Goal: Task Accomplishment & Management: Complete application form

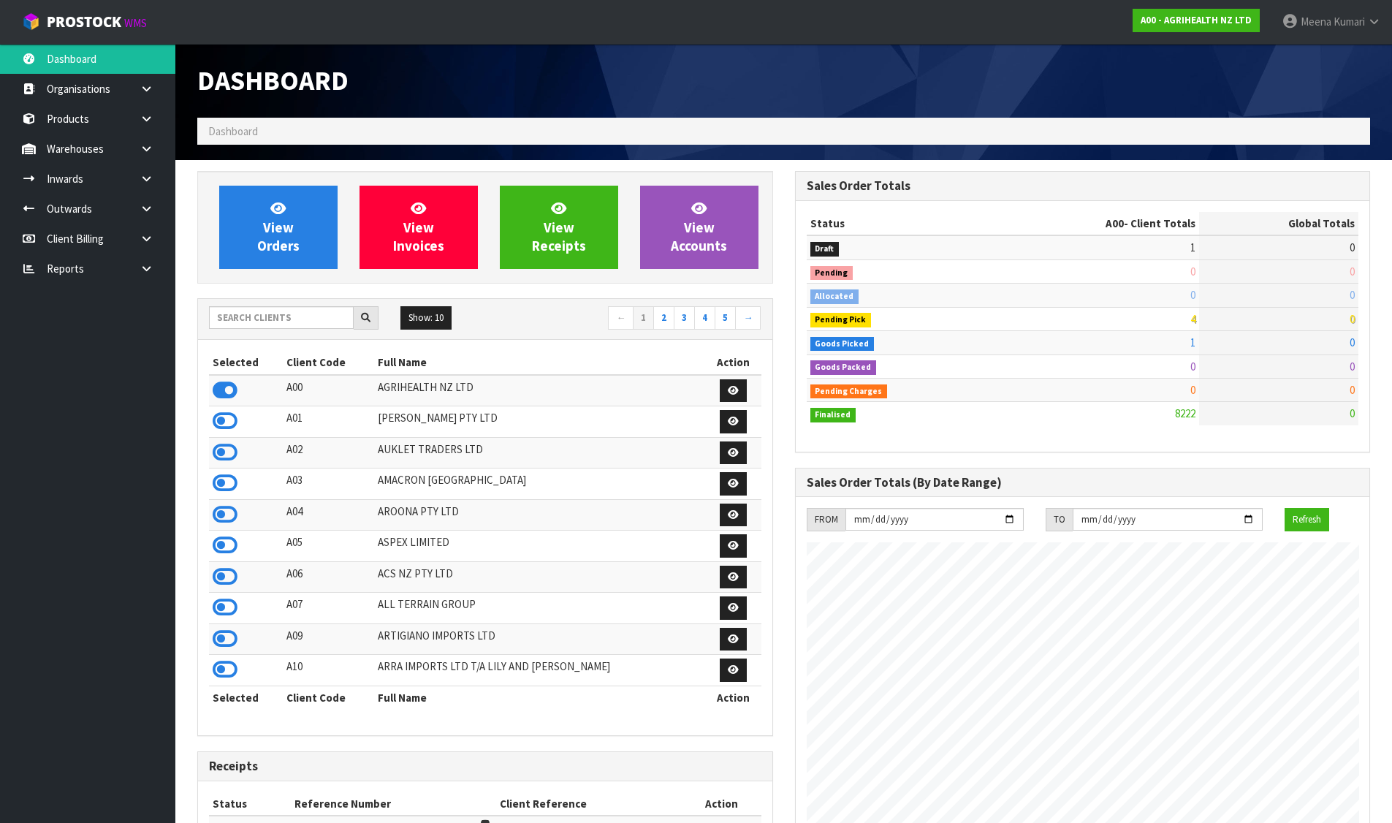
scroll to position [1107, 597]
click at [338, 322] on input "text" at bounding box center [281, 317] width 145 height 23
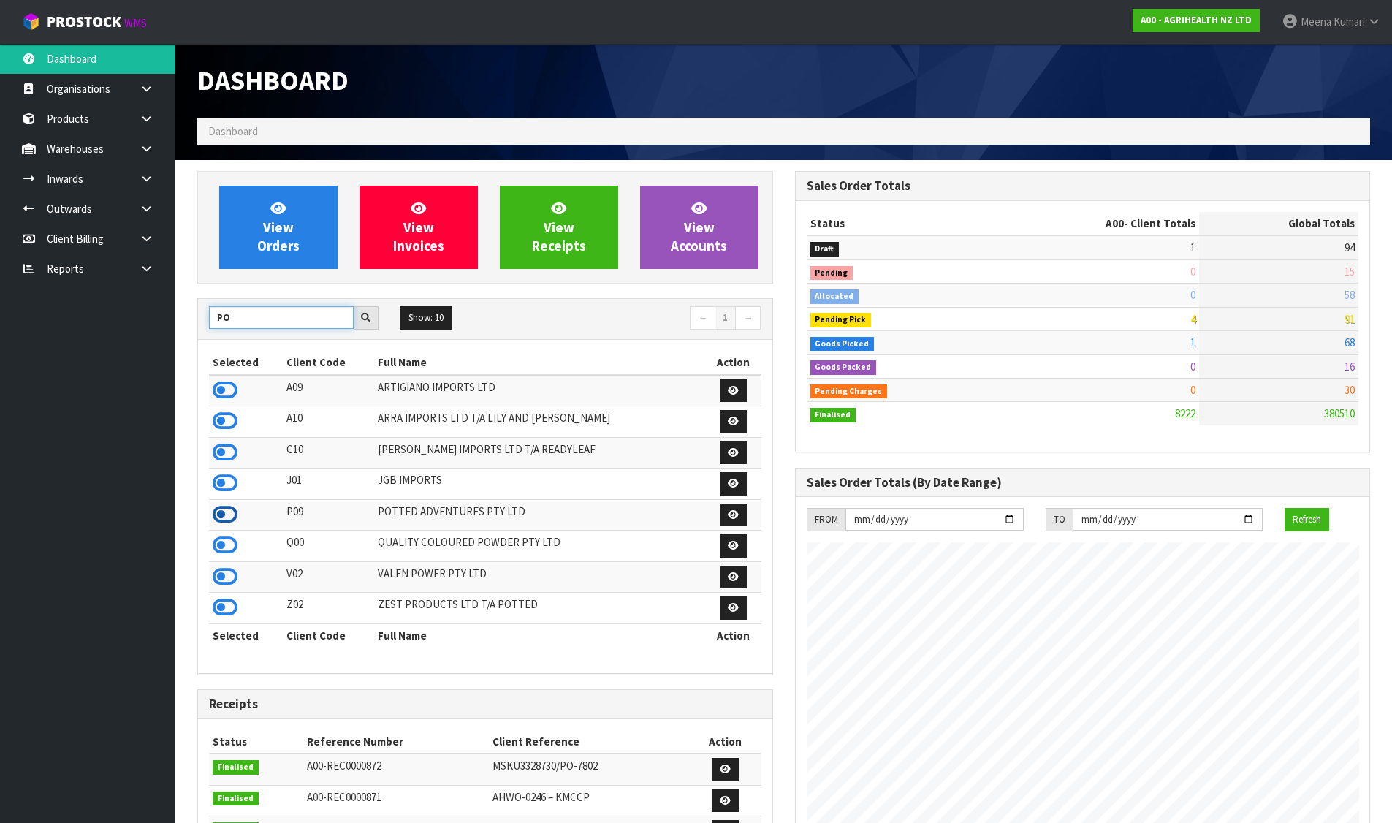
type input "PO"
click at [218, 514] on icon at bounding box center [225, 515] width 25 height 22
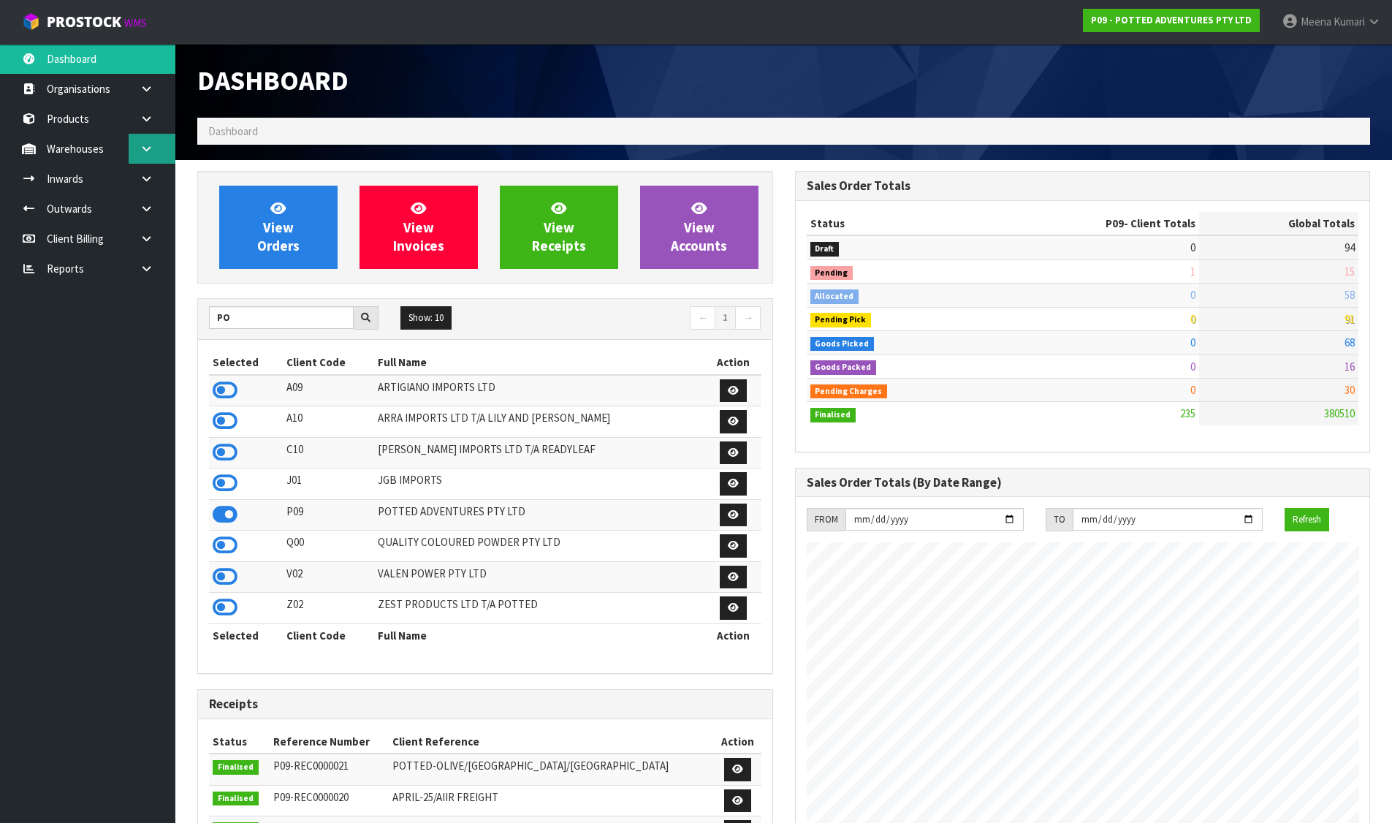
click at [138, 153] on link at bounding box center [152, 149] width 47 height 30
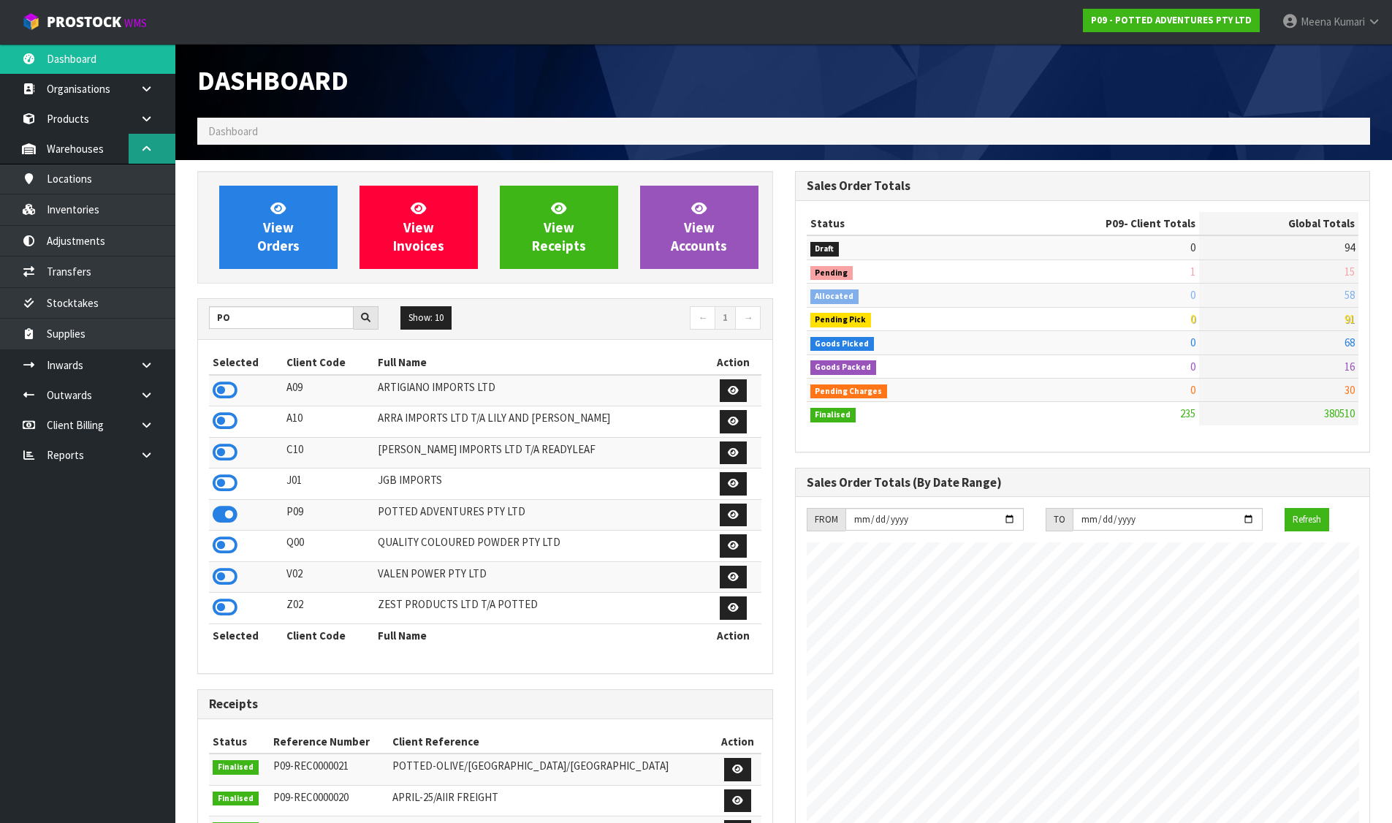
click at [138, 156] on link at bounding box center [152, 149] width 47 height 30
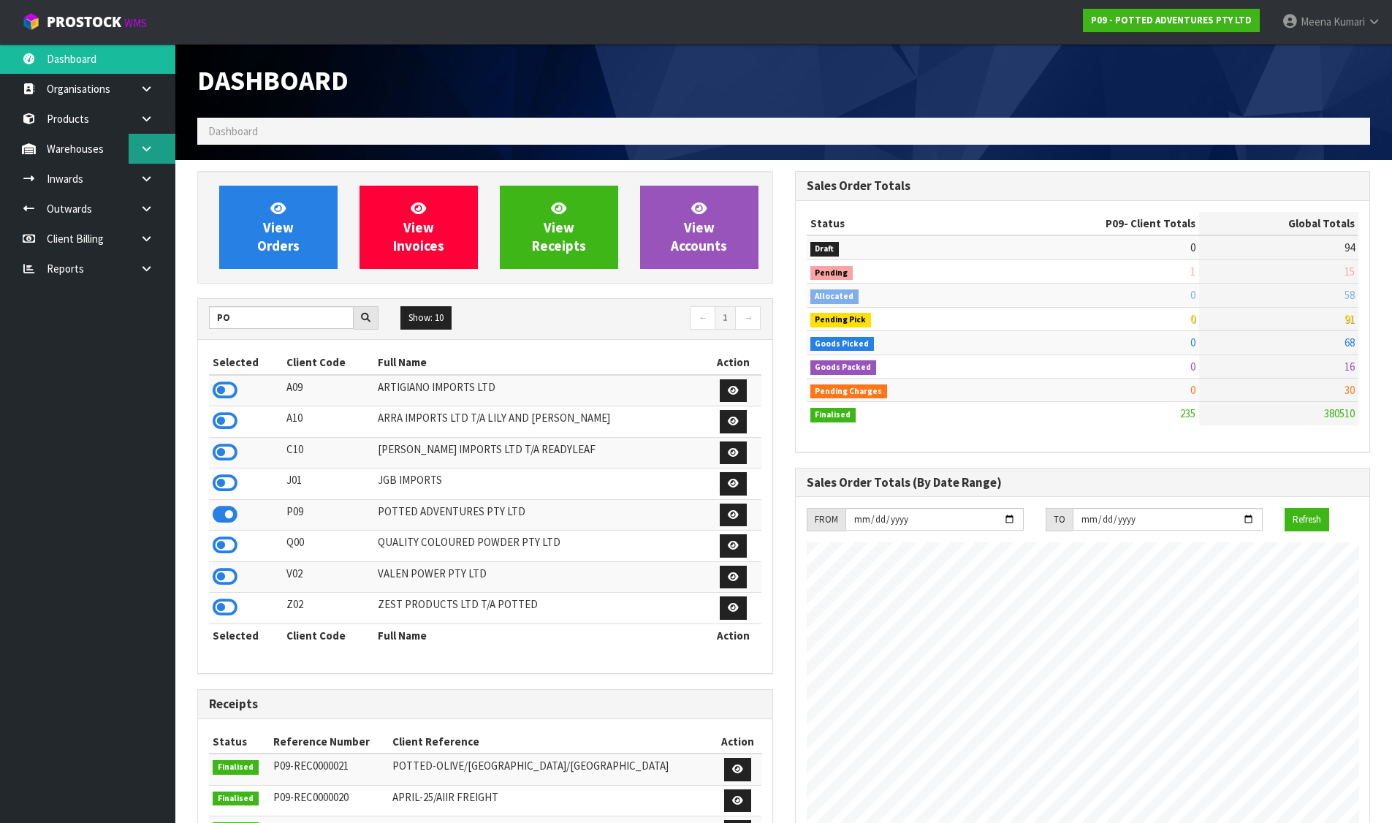
click at [146, 140] on link at bounding box center [152, 149] width 47 height 30
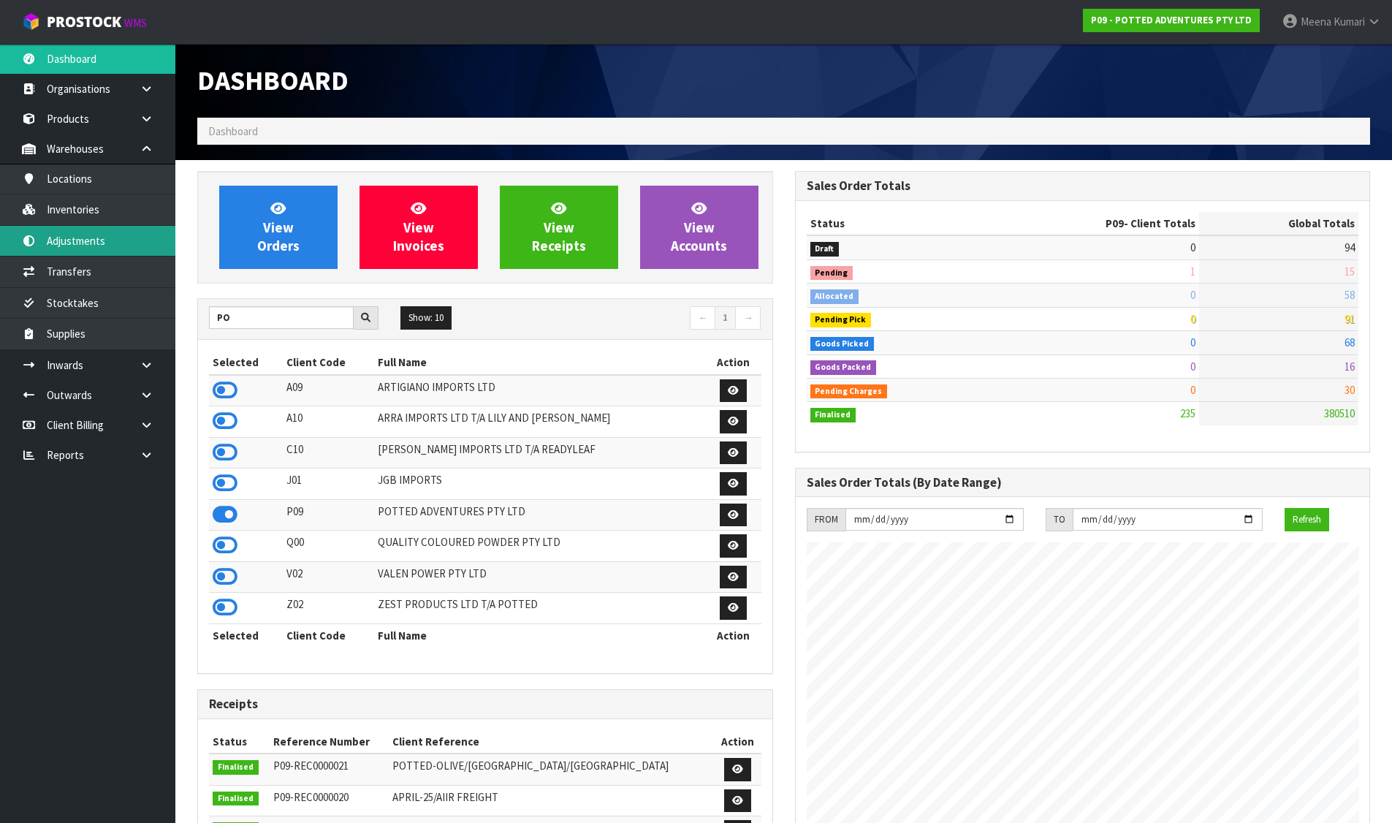
click at [110, 248] on link "Adjustments" at bounding box center [87, 241] width 175 height 30
click at [96, 242] on link "Adjustments" at bounding box center [87, 241] width 175 height 30
click at [83, 239] on link "Adjustments" at bounding box center [87, 241] width 175 height 30
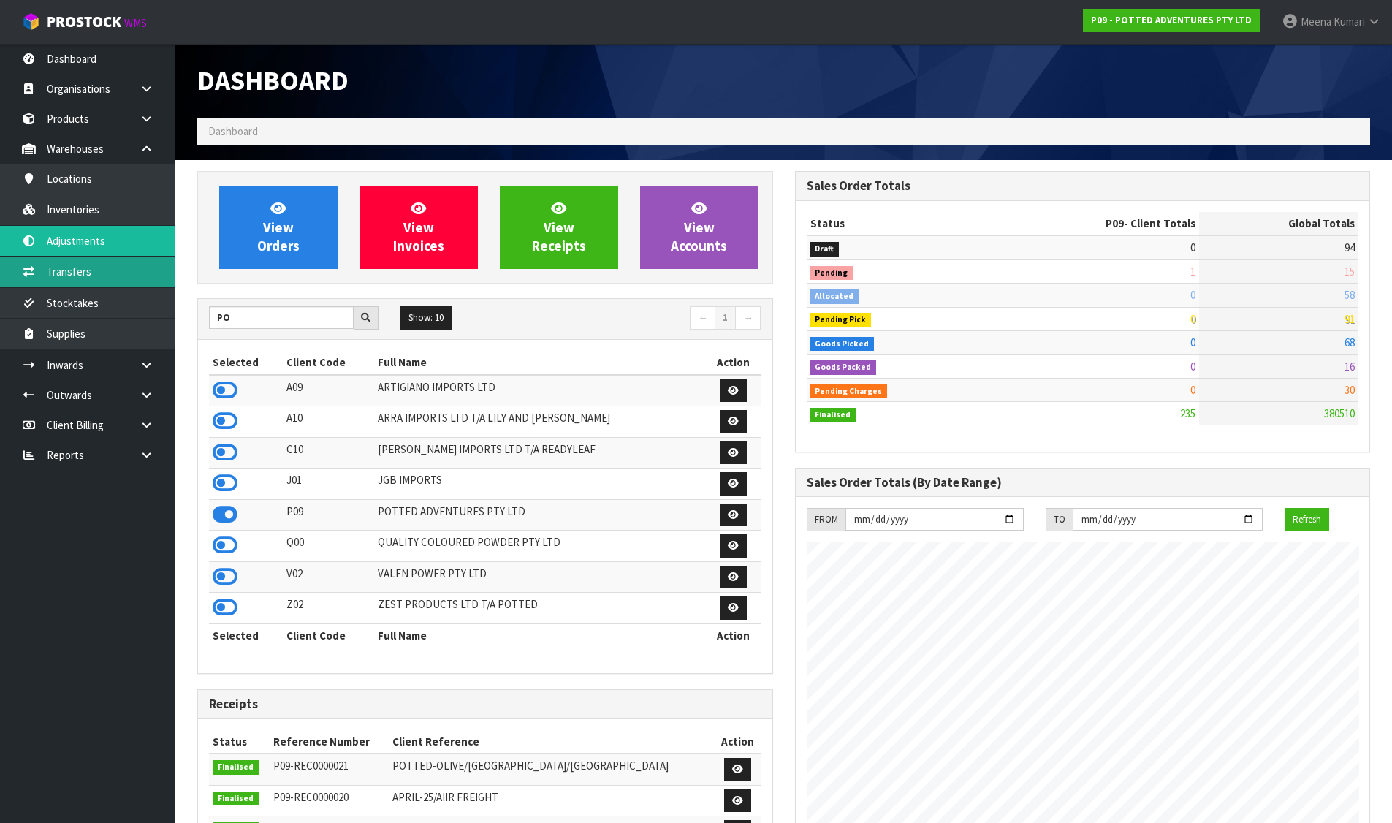
click at [92, 272] on link "Transfers" at bounding box center [87, 272] width 175 height 30
click at [94, 238] on link "Adjustments" at bounding box center [87, 241] width 175 height 30
click at [628, 19] on nav "Toggle navigation ProStock WMS P09 - POTTED ADVENTURES PTY LTD [PERSON_NAME] Lo…" at bounding box center [696, 22] width 1392 height 45
click at [121, 241] on link "Adjustments" at bounding box center [87, 241] width 175 height 30
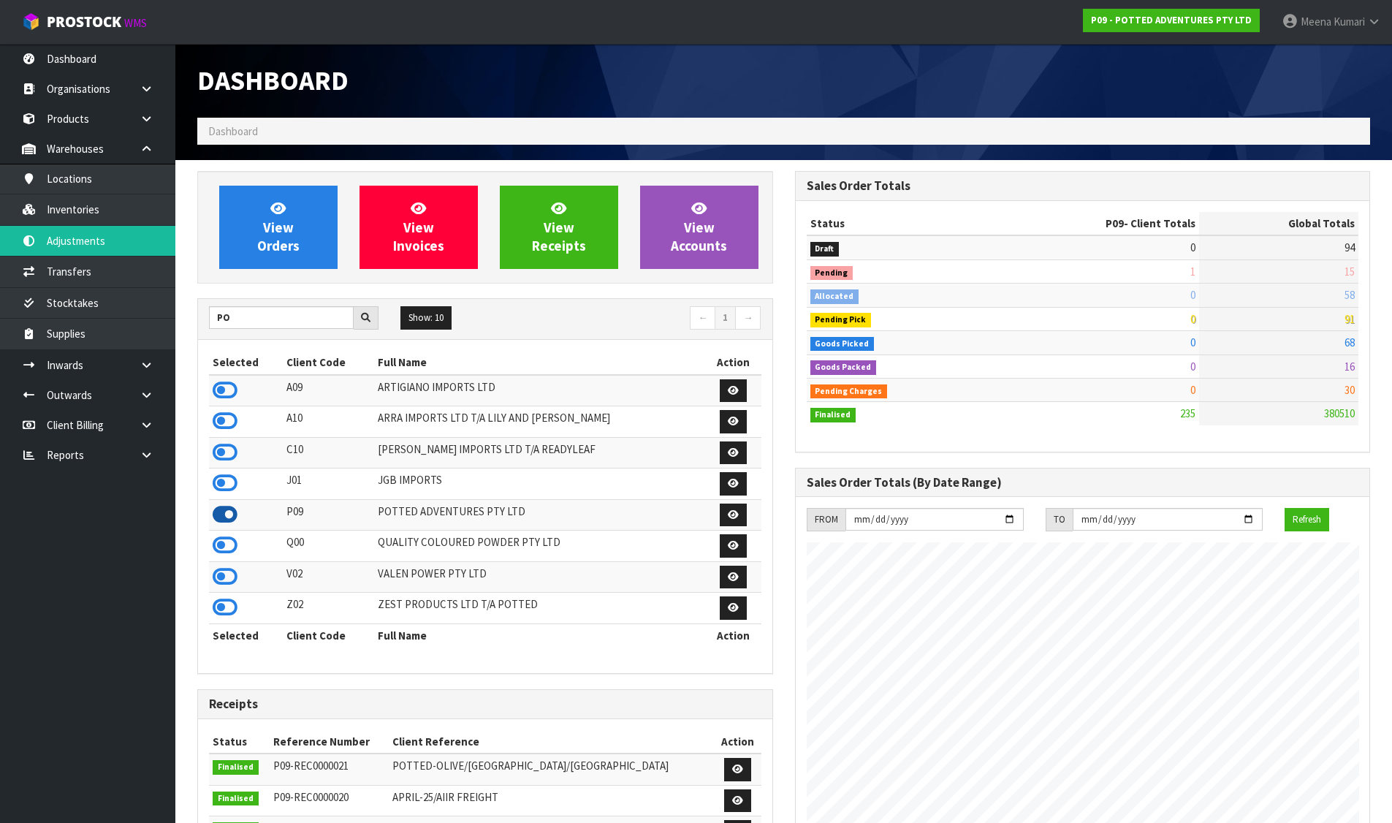
click at [213, 517] on icon at bounding box center [225, 515] width 25 height 22
click at [226, 516] on icon at bounding box center [225, 515] width 25 height 22
click at [221, 515] on icon at bounding box center [225, 515] width 25 height 22
click at [221, 512] on icon at bounding box center [225, 515] width 25 height 22
click at [110, 238] on link "Adjustments" at bounding box center [87, 241] width 175 height 30
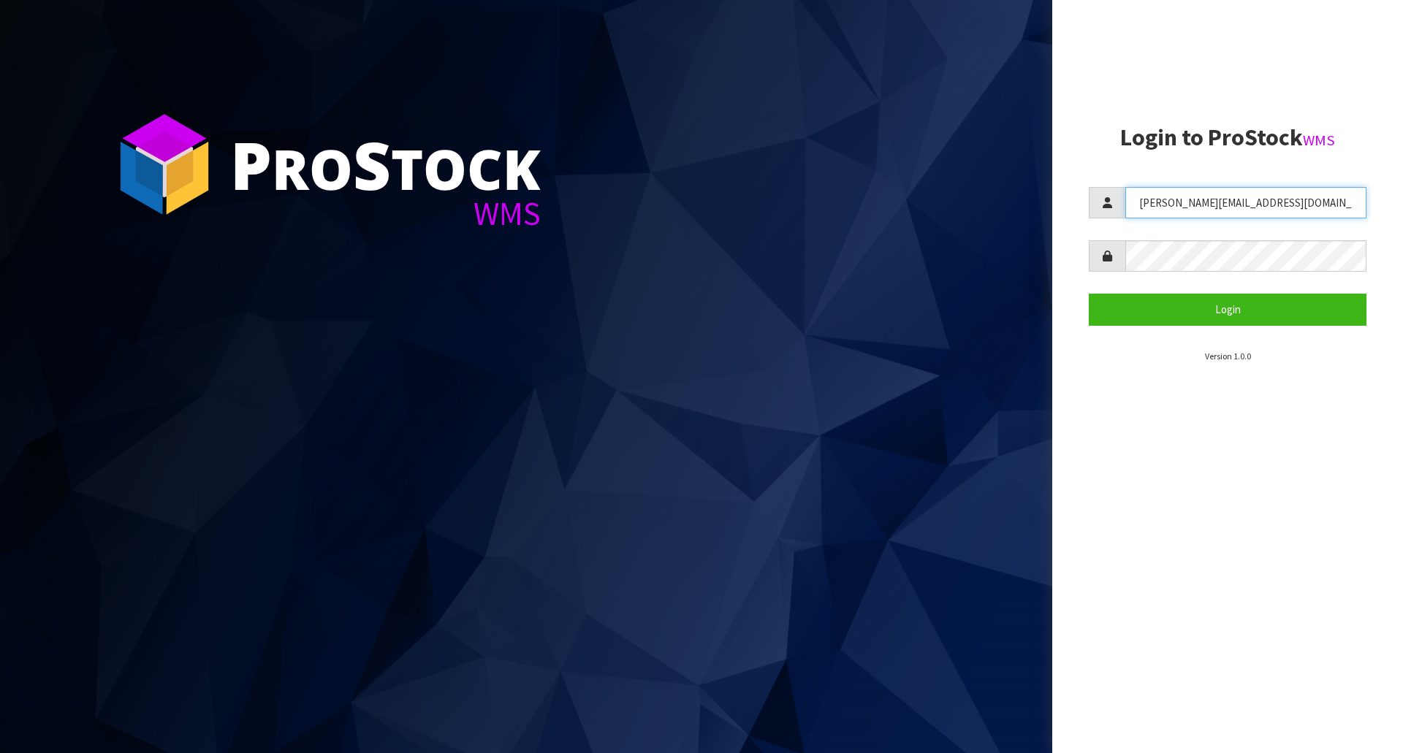
drag, startPoint x: 1248, startPoint y: 202, endPoint x: 1017, endPoint y: 212, distance: 231.9
click at [1017, 212] on div "P ro S tock WMS Login to ProStock WMS divjot@cwl.co.nz Login Version 1.0.0" at bounding box center [701, 376] width 1403 height 753
type input "MEENA"
click at [1018, 258] on div "P ro S tock WMS Login to ProStock WMS MEENA Login Version 1.0.0" at bounding box center [701, 376] width 1403 height 753
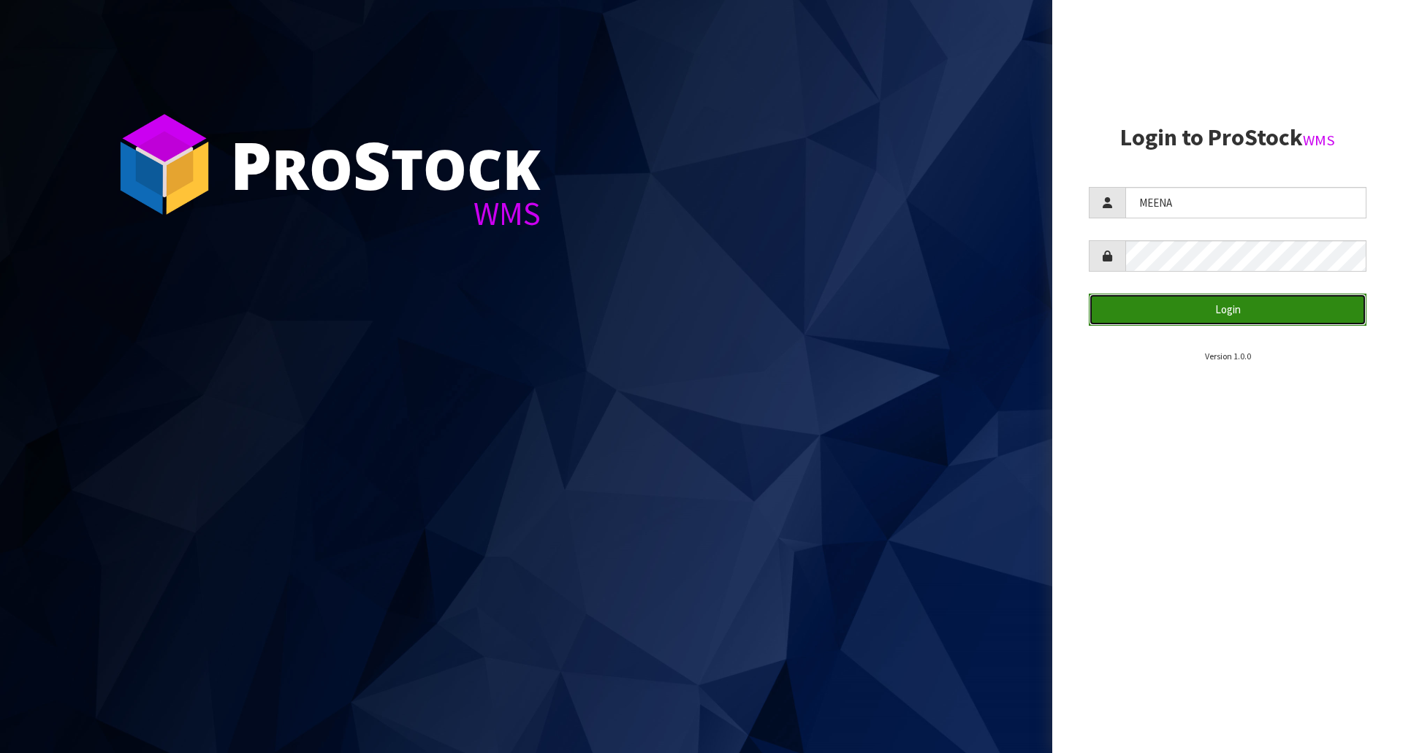
click at [1133, 310] on button "Login" at bounding box center [1228, 309] width 278 height 31
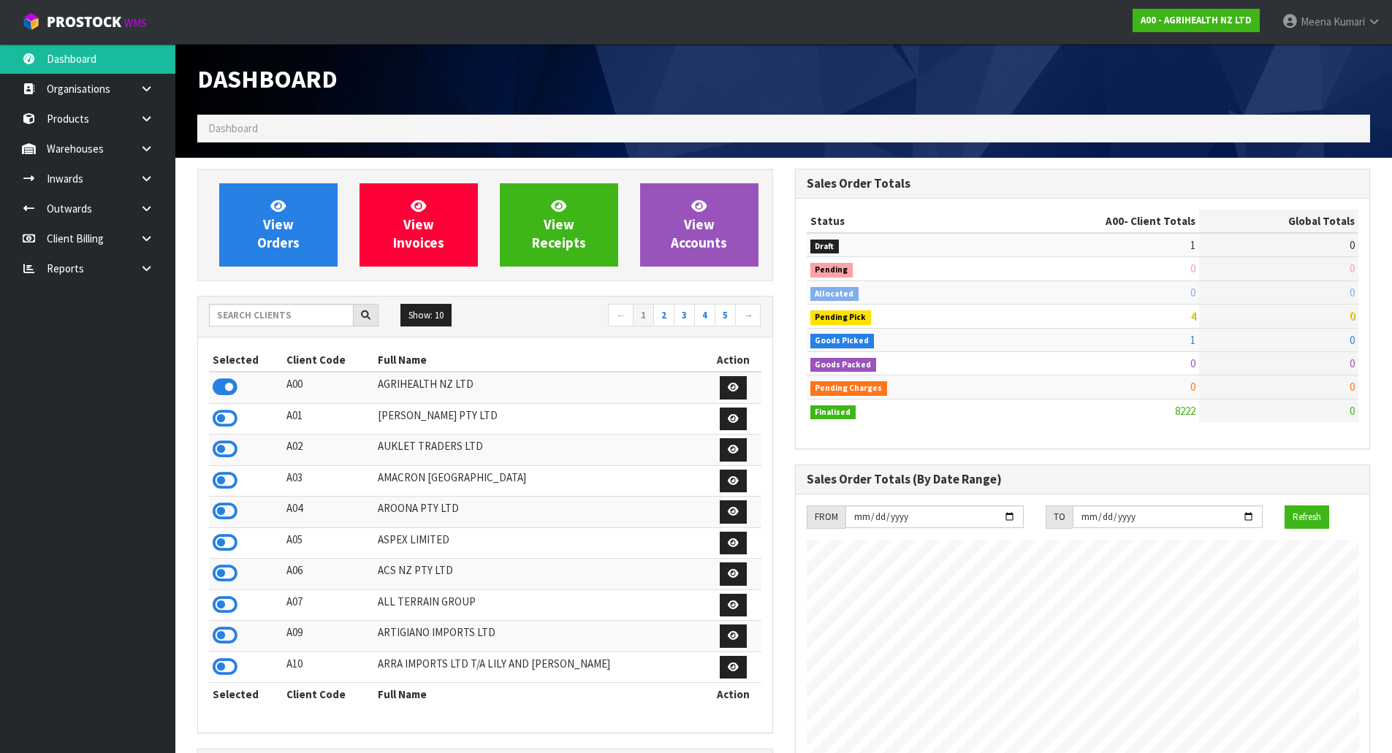
scroll to position [1107, 597]
click at [276, 314] on input "text" at bounding box center [281, 315] width 145 height 23
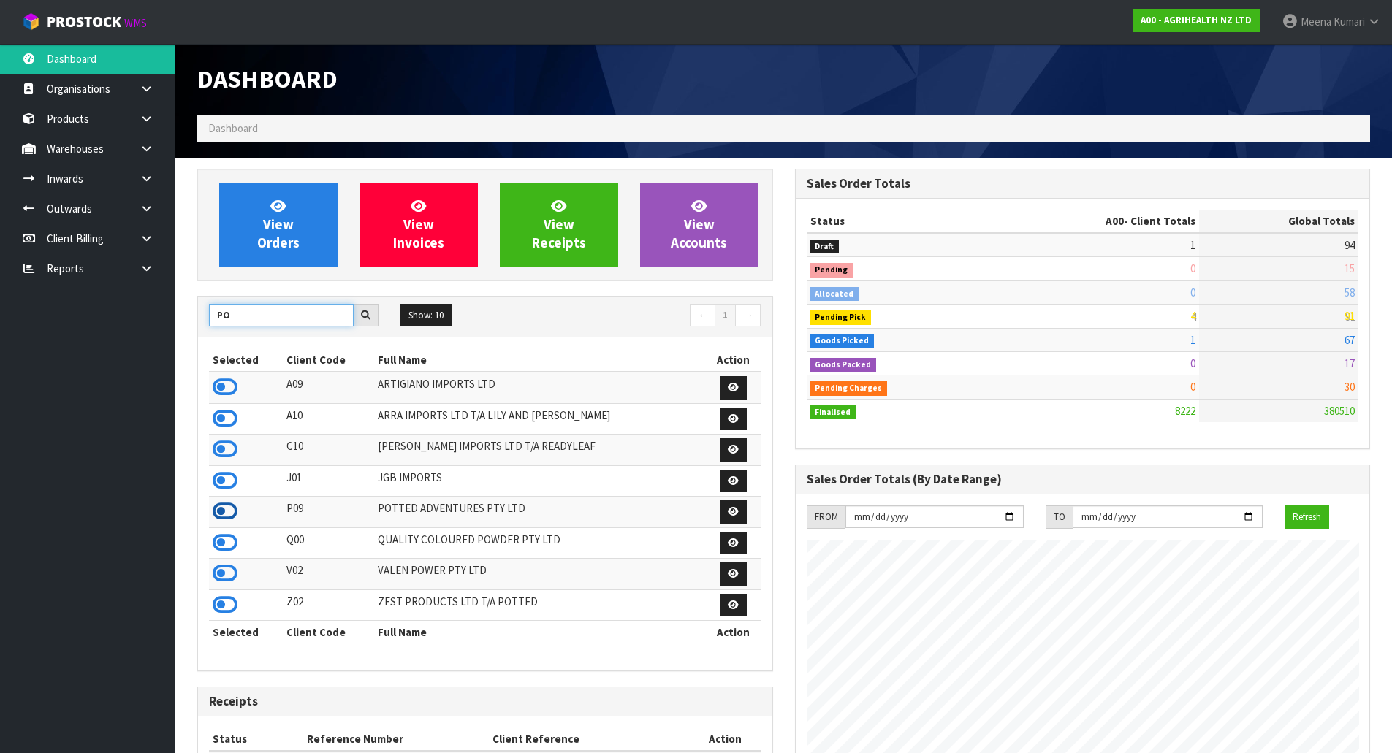
type input "PO"
click at [227, 508] on icon at bounding box center [225, 512] width 25 height 22
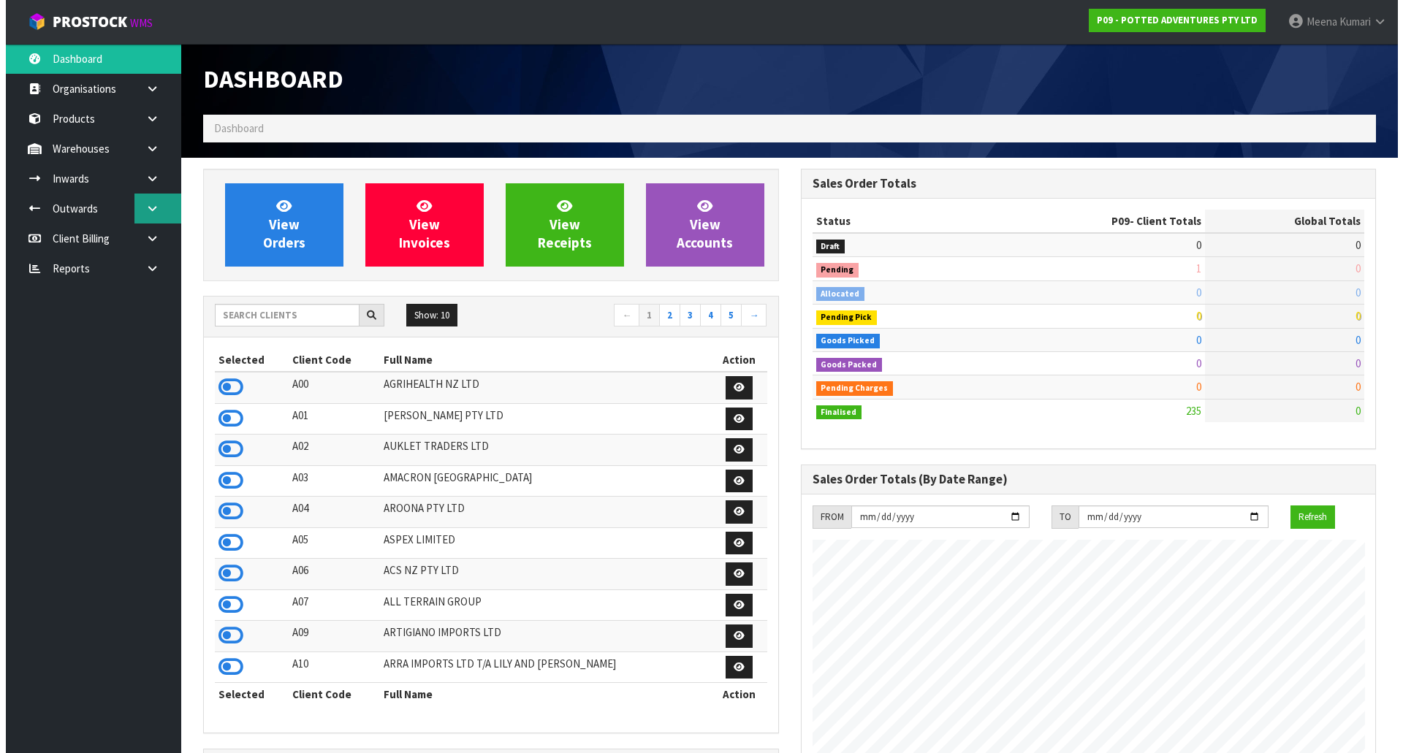
scroll to position [1107, 597]
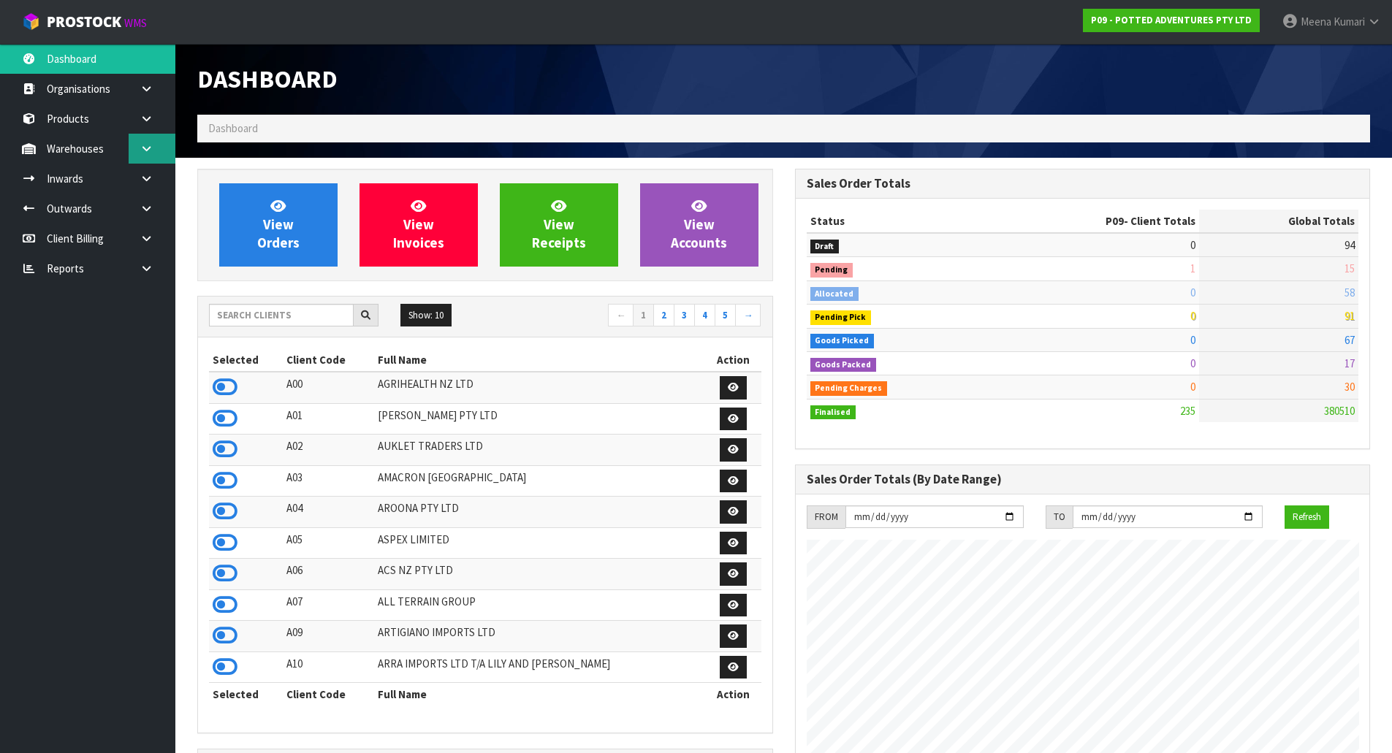
click at [146, 145] on icon at bounding box center [147, 148] width 14 height 11
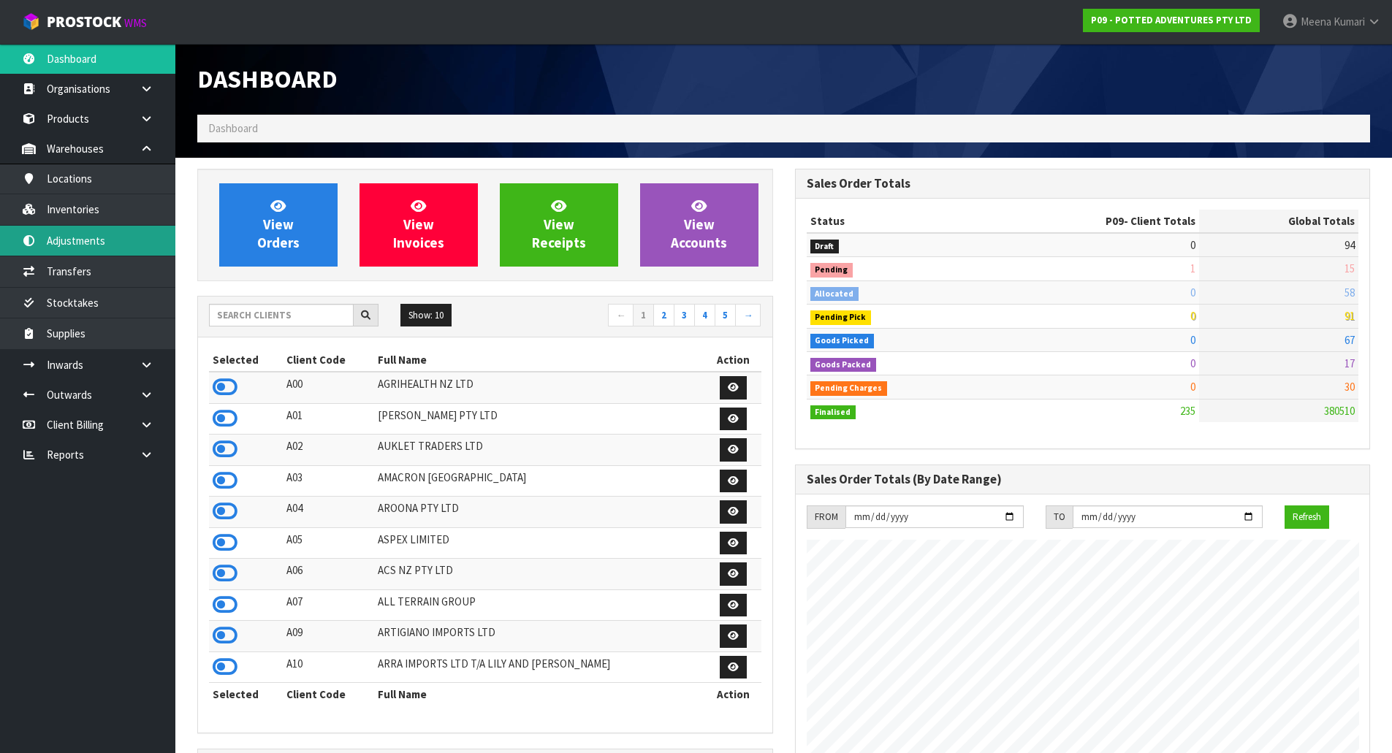
click at [120, 229] on link "Adjustments" at bounding box center [87, 241] width 175 height 30
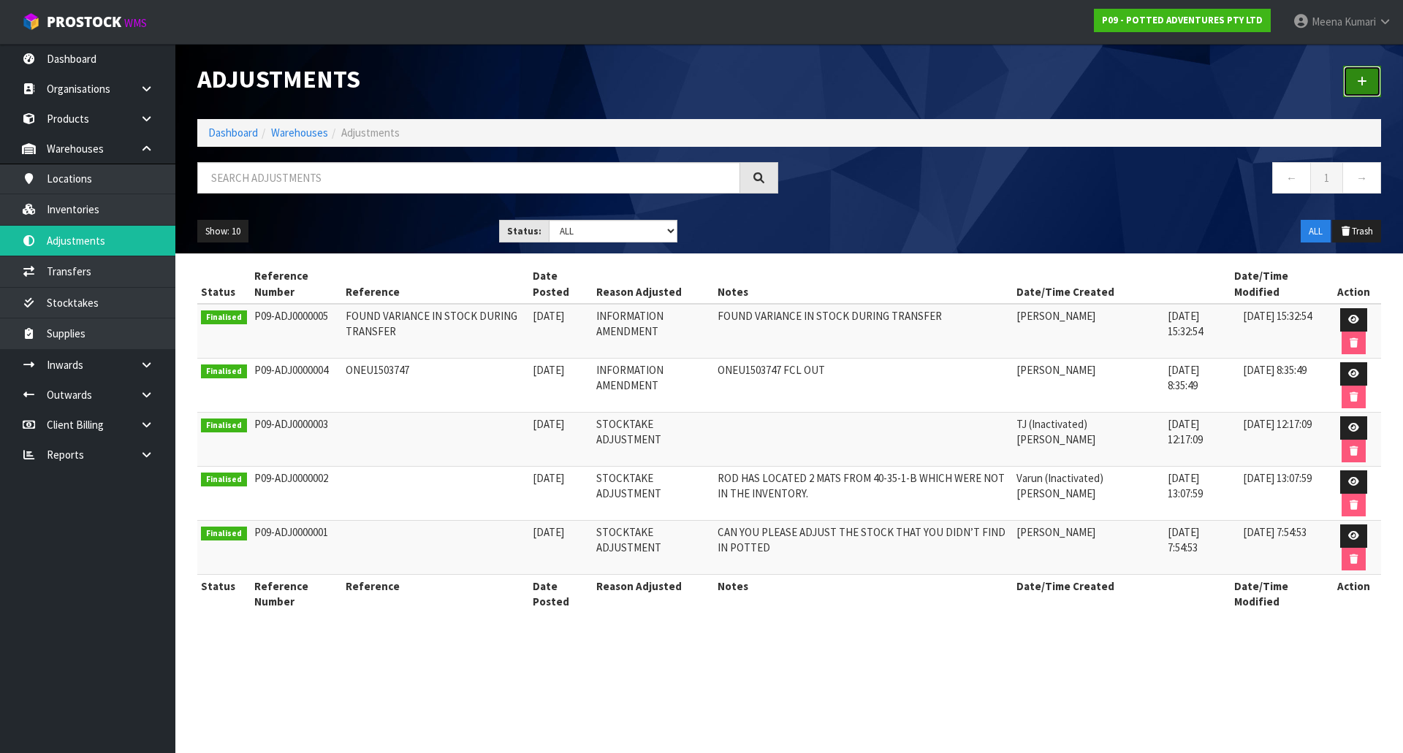
click at [1360, 83] on icon at bounding box center [1362, 81] width 10 height 11
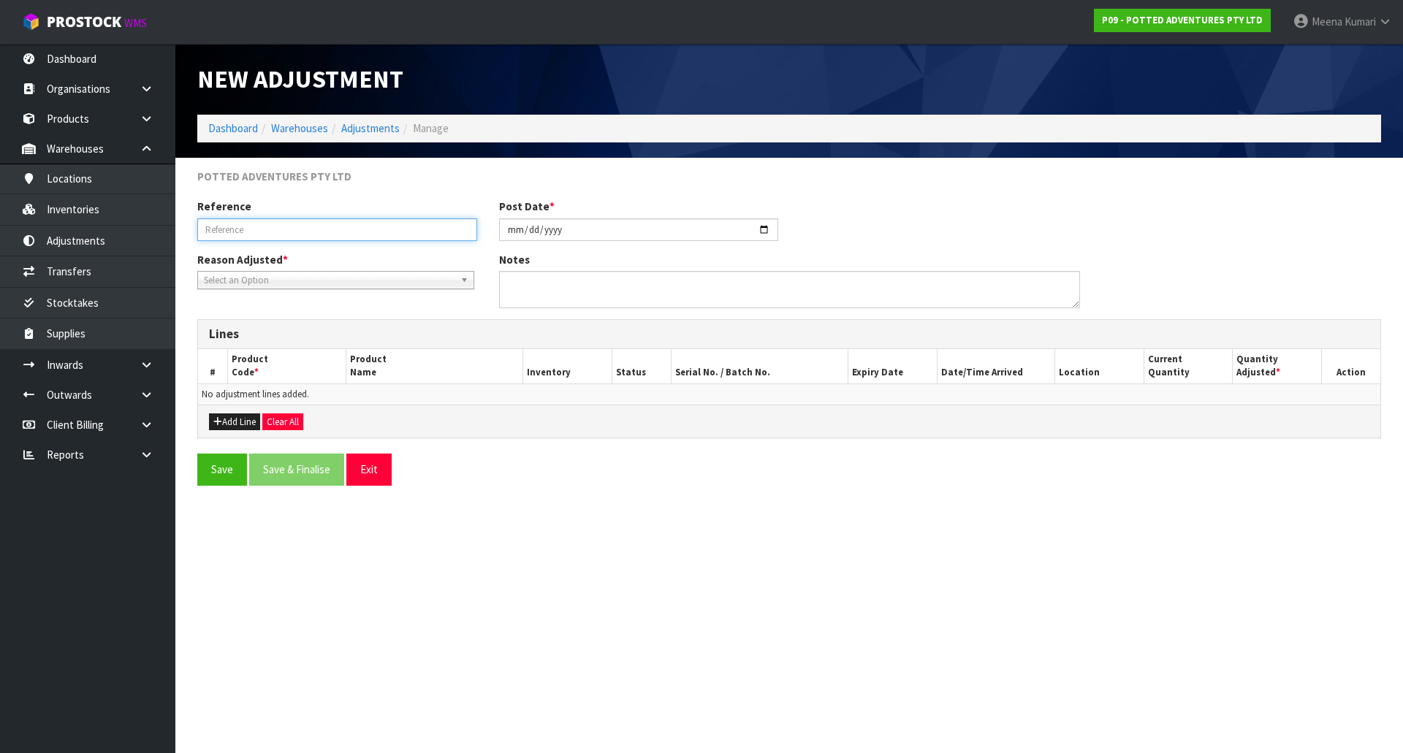
click at [284, 233] on input "text" at bounding box center [337, 230] width 280 height 23
type input "CODE ADJUSTMENT"
click at [301, 279] on span "Select an Option" at bounding box center [329, 281] width 251 height 18
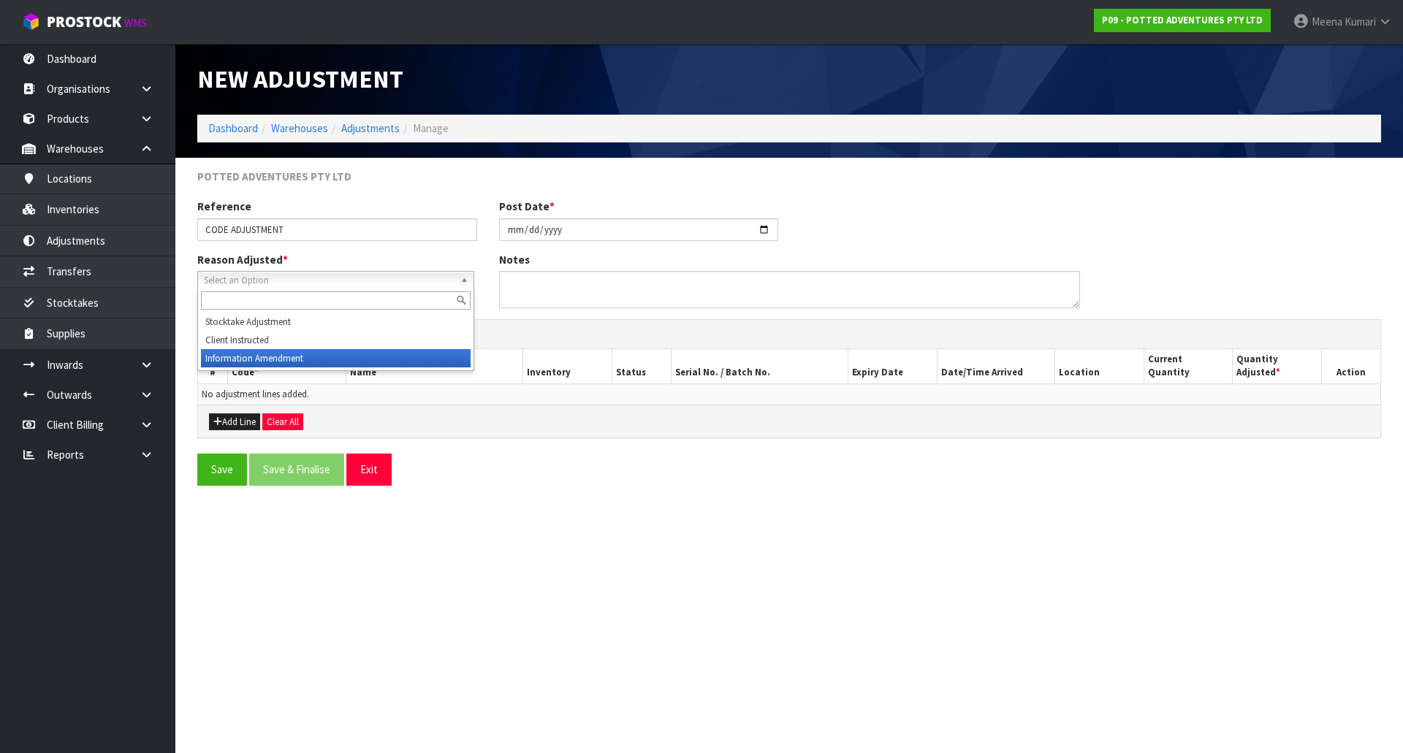
click at [295, 358] on li "Information Amendment" at bounding box center [336, 358] width 270 height 18
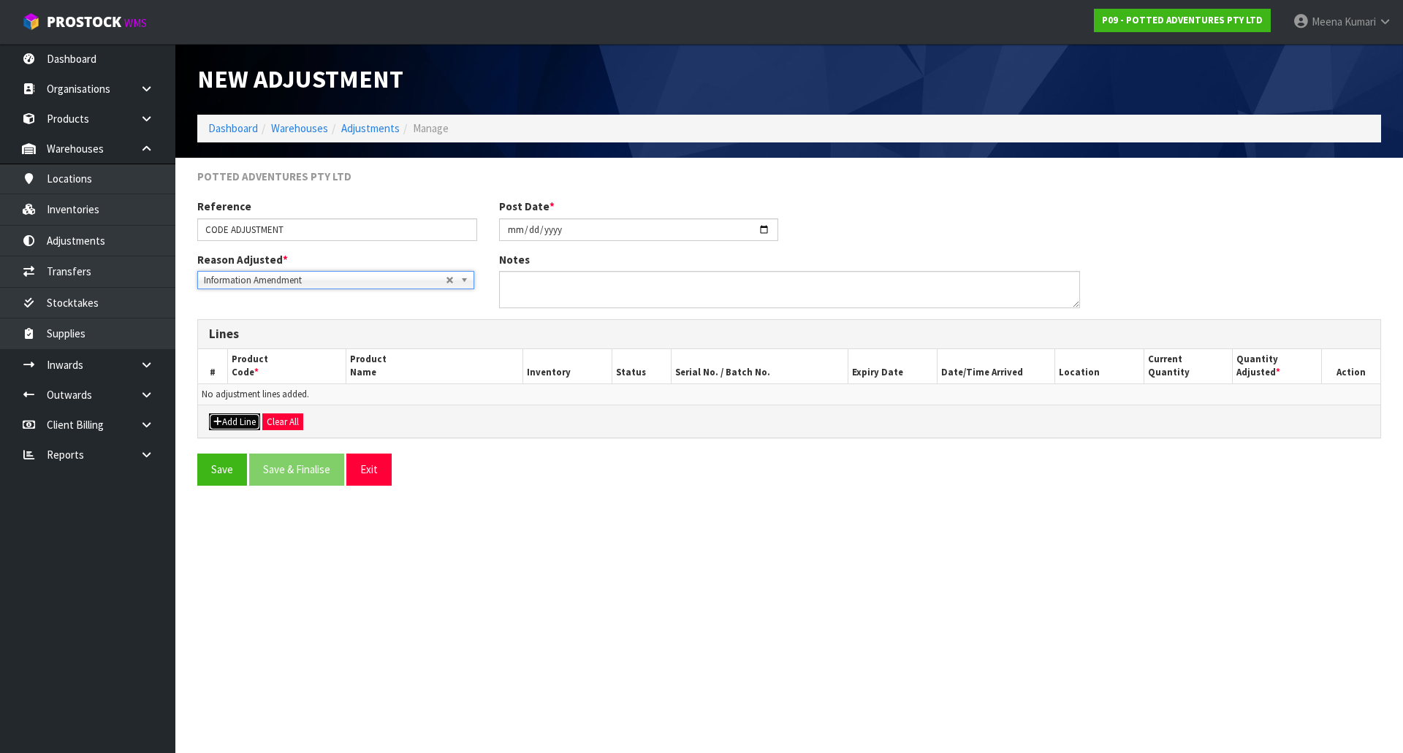
click at [232, 426] on button "Add Line" at bounding box center [234, 423] width 51 height 18
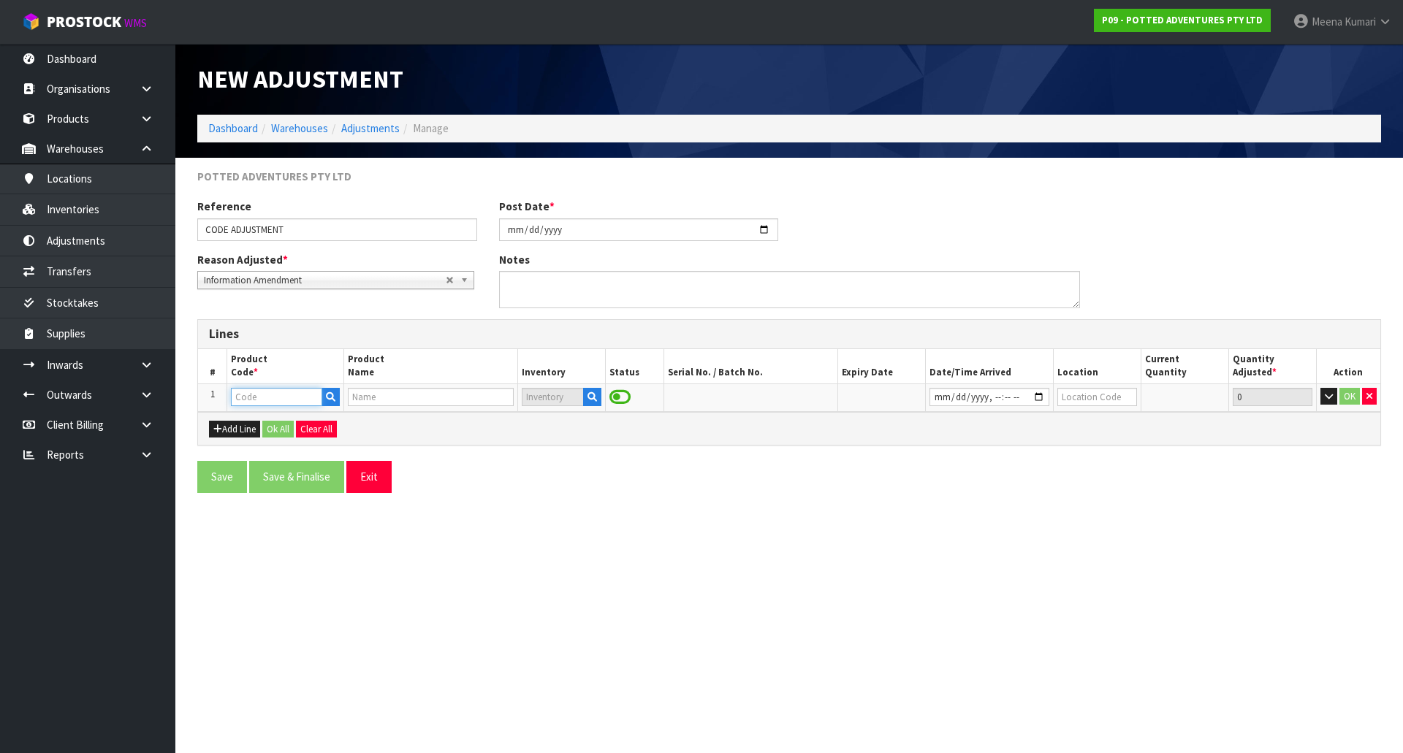
click at [289, 398] on input "text" at bounding box center [276, 397] width 91 height 18
type input "32-004-CIN"
type input "LARGE OSLO PLANTER CINNAMON"
type input "32-004-CIN"
click at [596, 403] on button "button" at bounding box center [592, 397] width 18 height 19
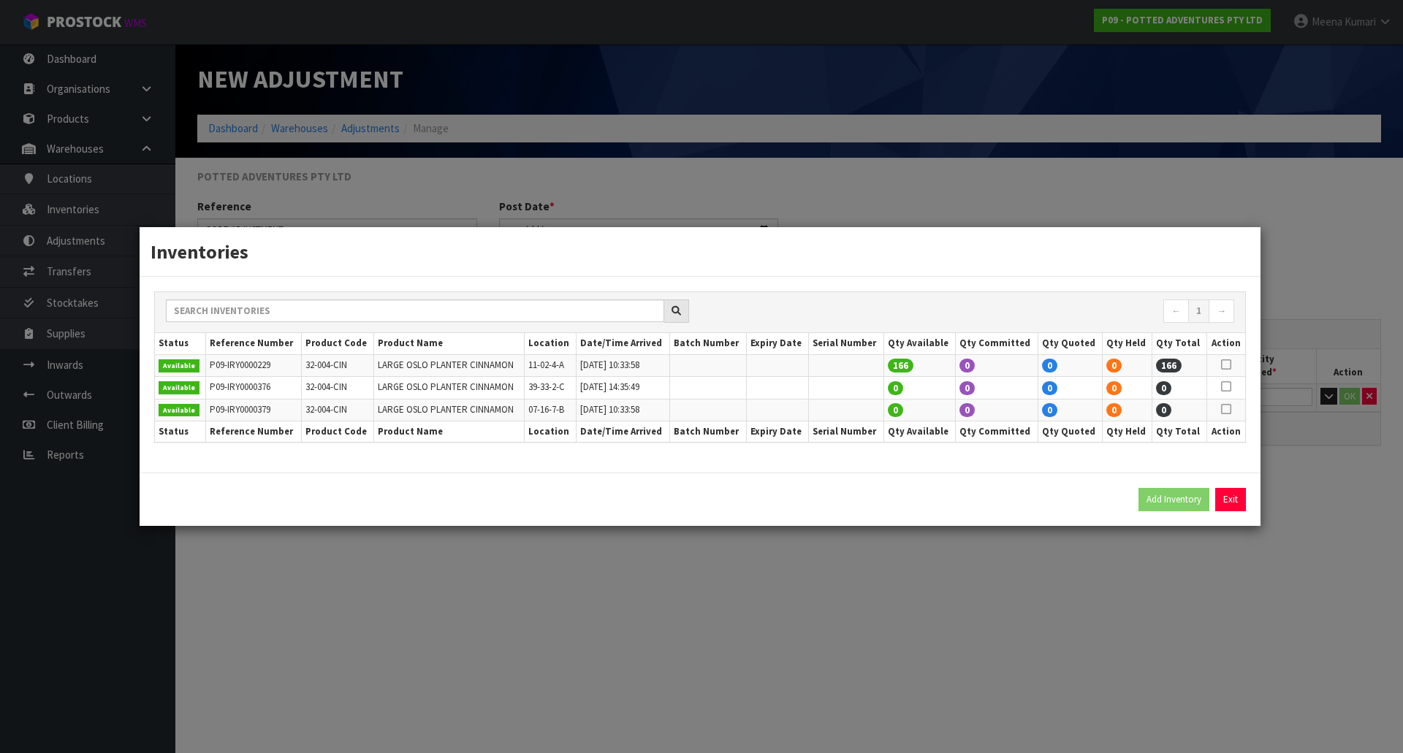
click at [1219, 365] on td at bounding box center [1226, 365] width 39 height 22
click at [1226, 365] on icon at bounding box center [1226, 365] width 10 height 1
click at [1164, 501] on button "Add Inventory" at bounding box center [1174, 499] width 71 height 23
type input "P09-IRY0000229"
type input "2024-11-01T10:33:58"
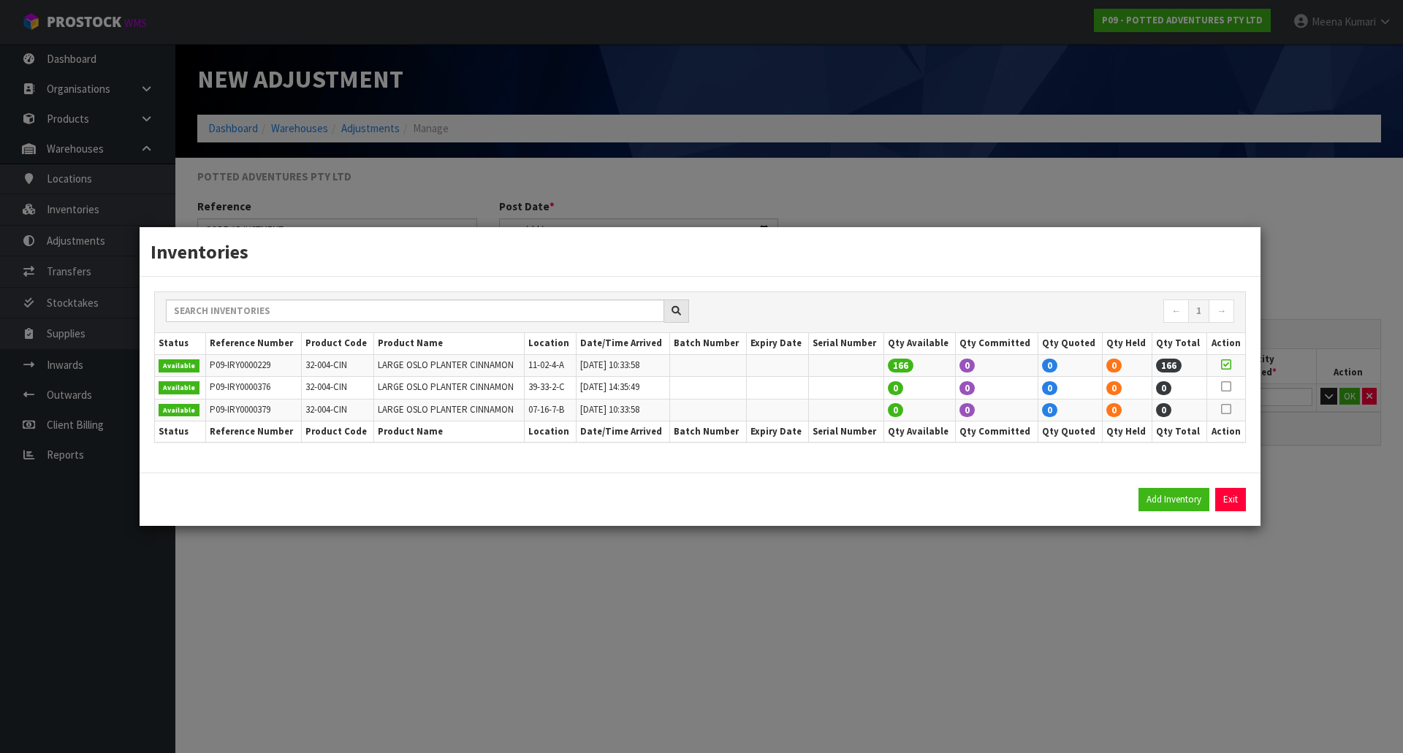
type input "11-02-4-A"
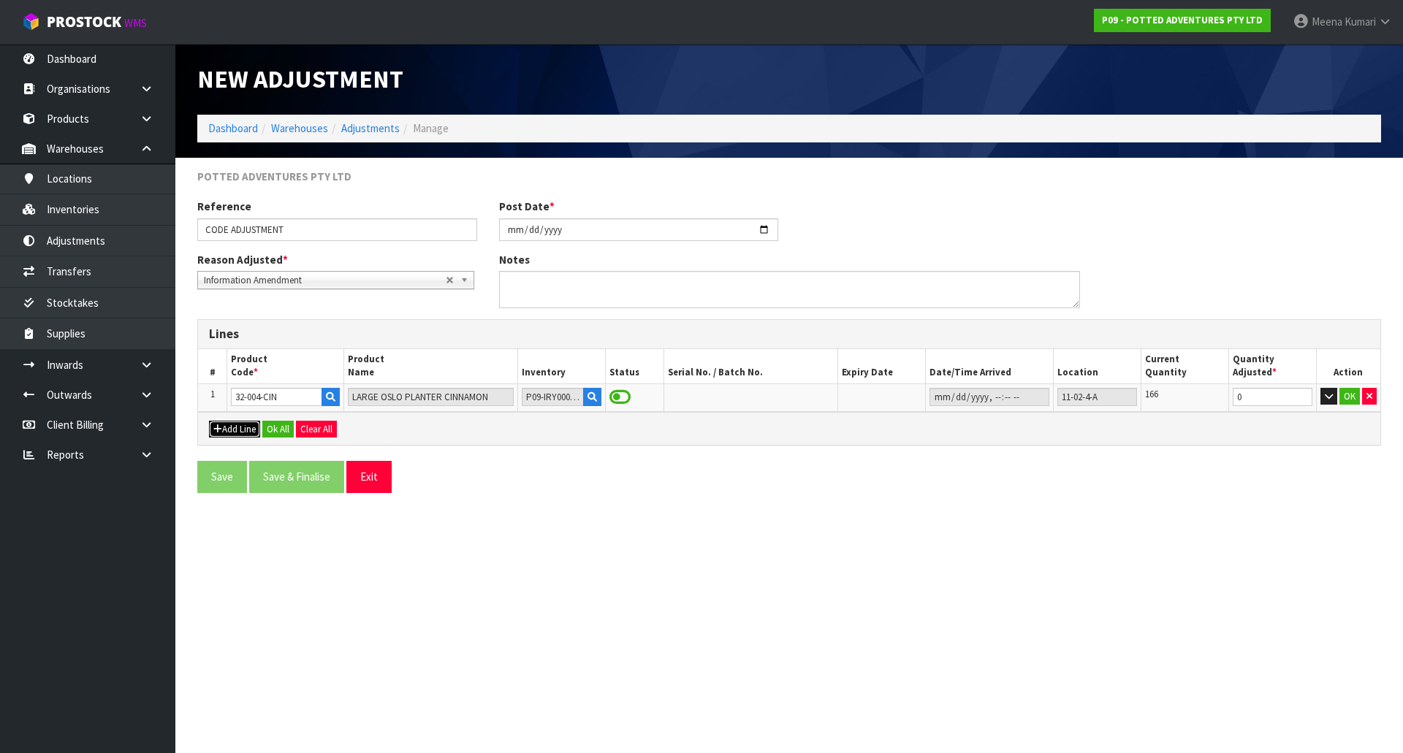
click at [226, 433] on button "Add Line" at bounding box center [234, 430] width 51 height 18
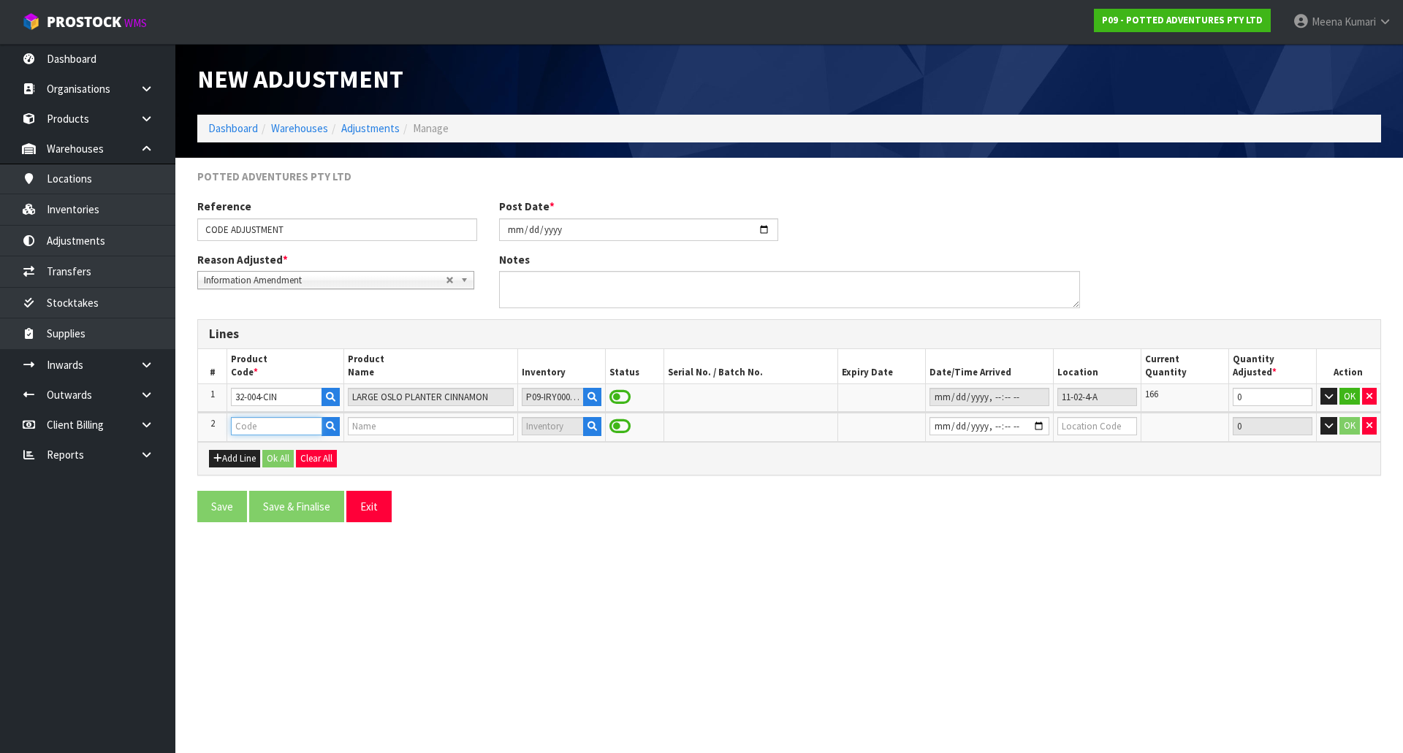
drag, startPoint x: 226, startPoint y: 433, endPoint x: 258, endPoint y: 430, distance: 32.4
click at [258, 430] on input "text" at bounding box center [276, 426] width 91 height 18
type input "34-000-24"
type input "COCO FLEX PLANT POLE - 60CM"
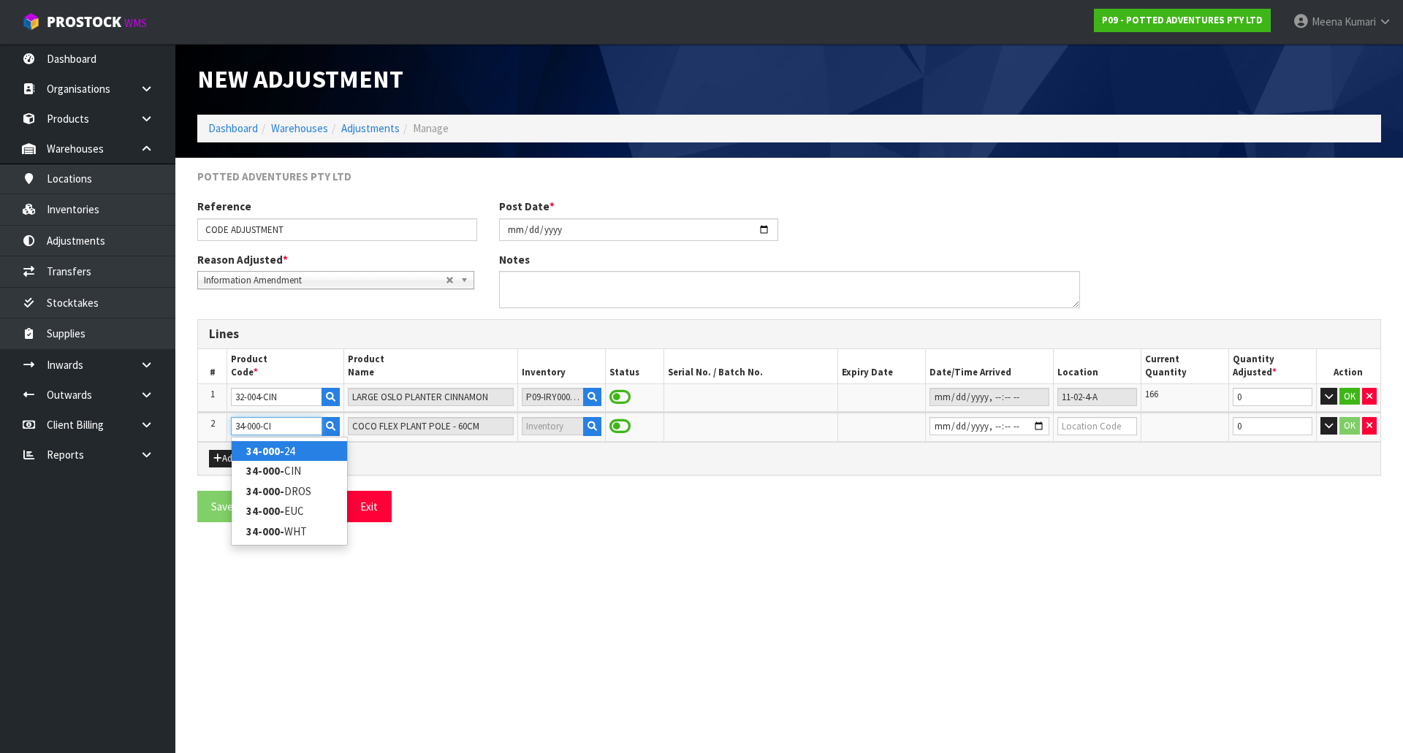
type input "34-000-CIN"
type input "INDOOR PLANT SNIPS CINNAMON"
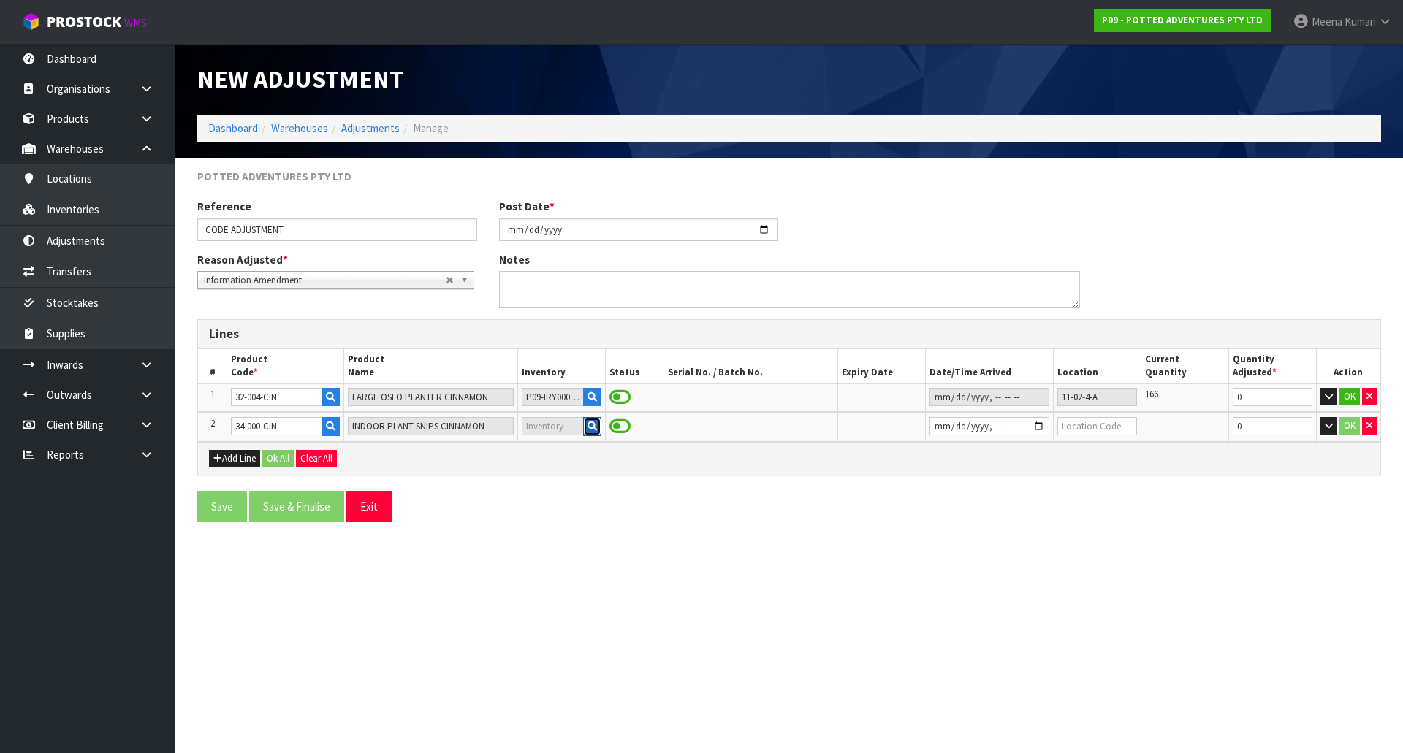
click at [591, 427] on icon "button" at bounding box center [593, 427] width 10 height 10
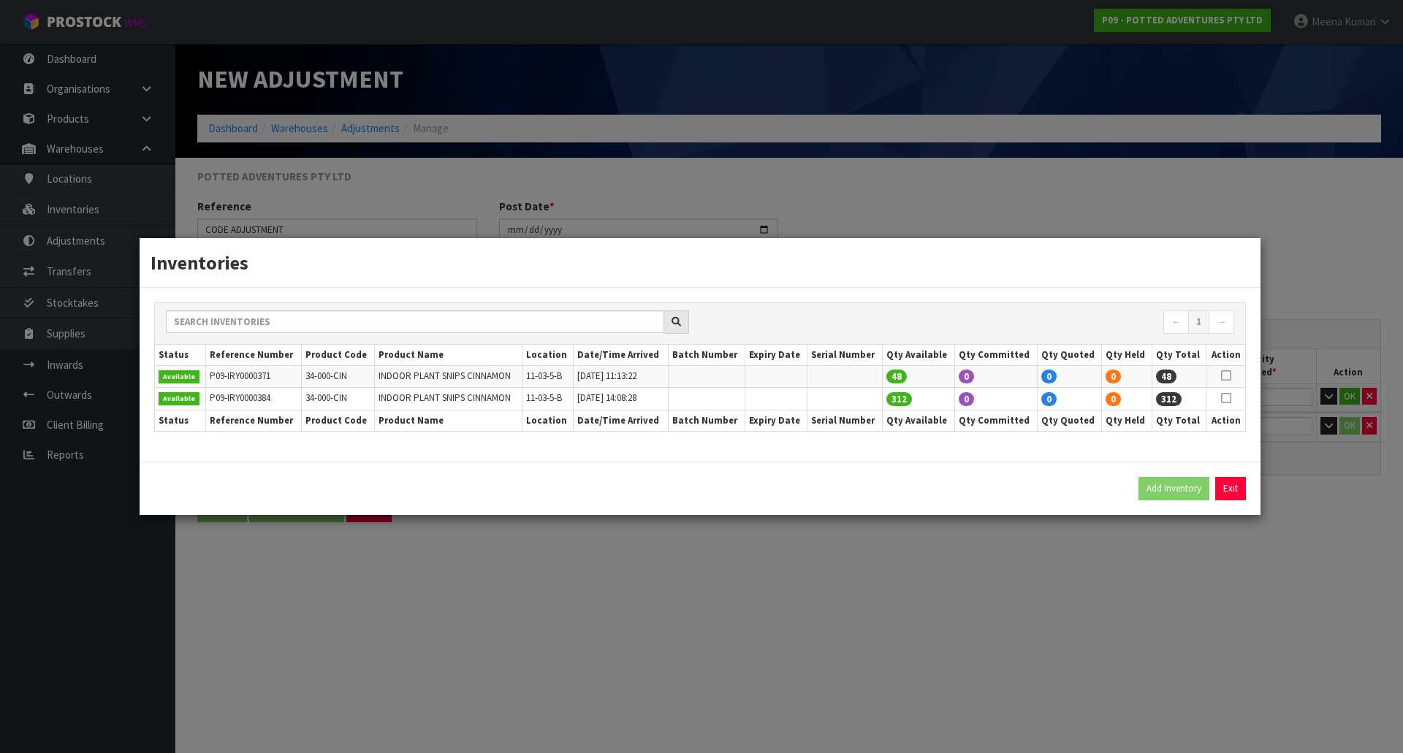
click at [491, 574] on div "Inventories ← 1 → Status Reference Number Product Code Product Name Location Da…" at bounding box center [701, 376] width 1403 height 753
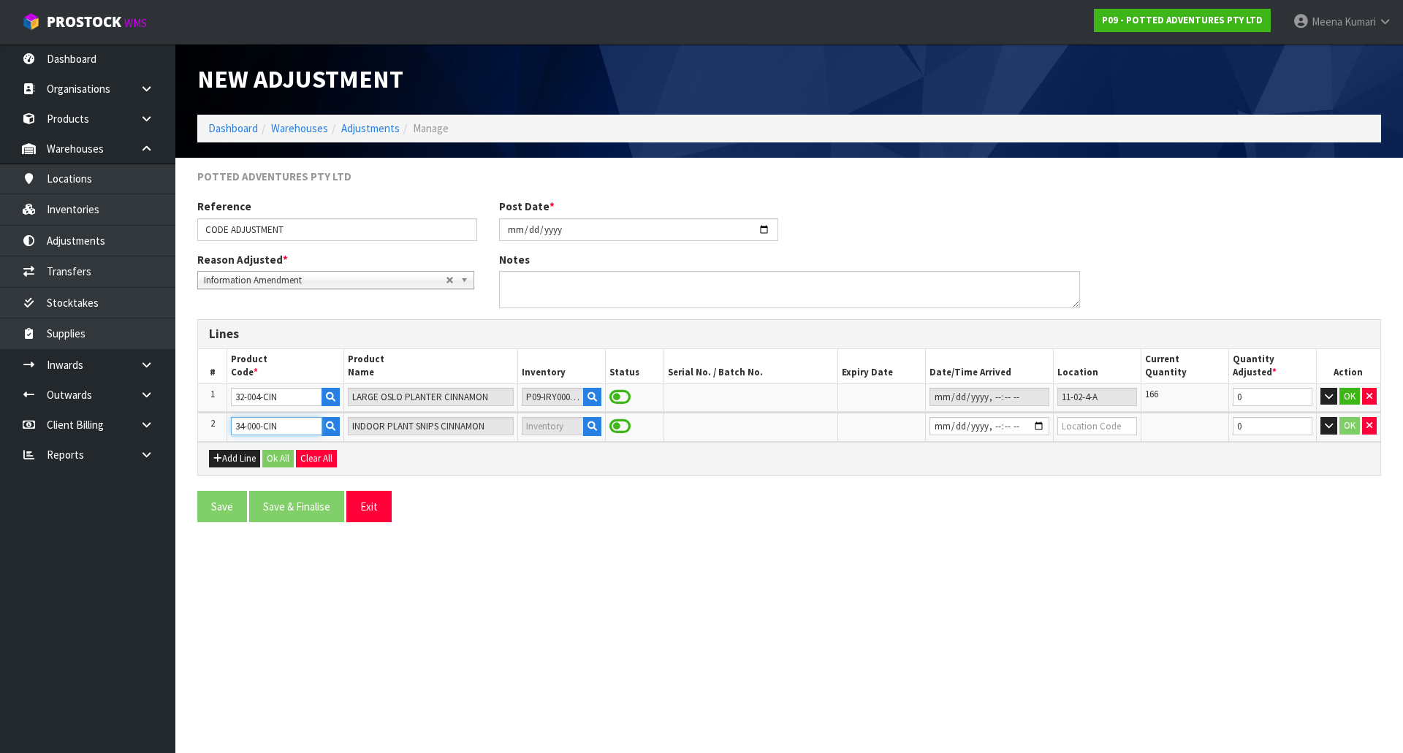
click at [260, 429] on input "34-000-CIN" at bounding box center [276, 426] width 91 height 18
type input "34-004-CIN"
type input "BRONTE PLANT MISTER CINNAMON"
type input "34-004-CIN"
click at [589, 422] on icon "button" at bounding box center [593, 427] width 10 height 10
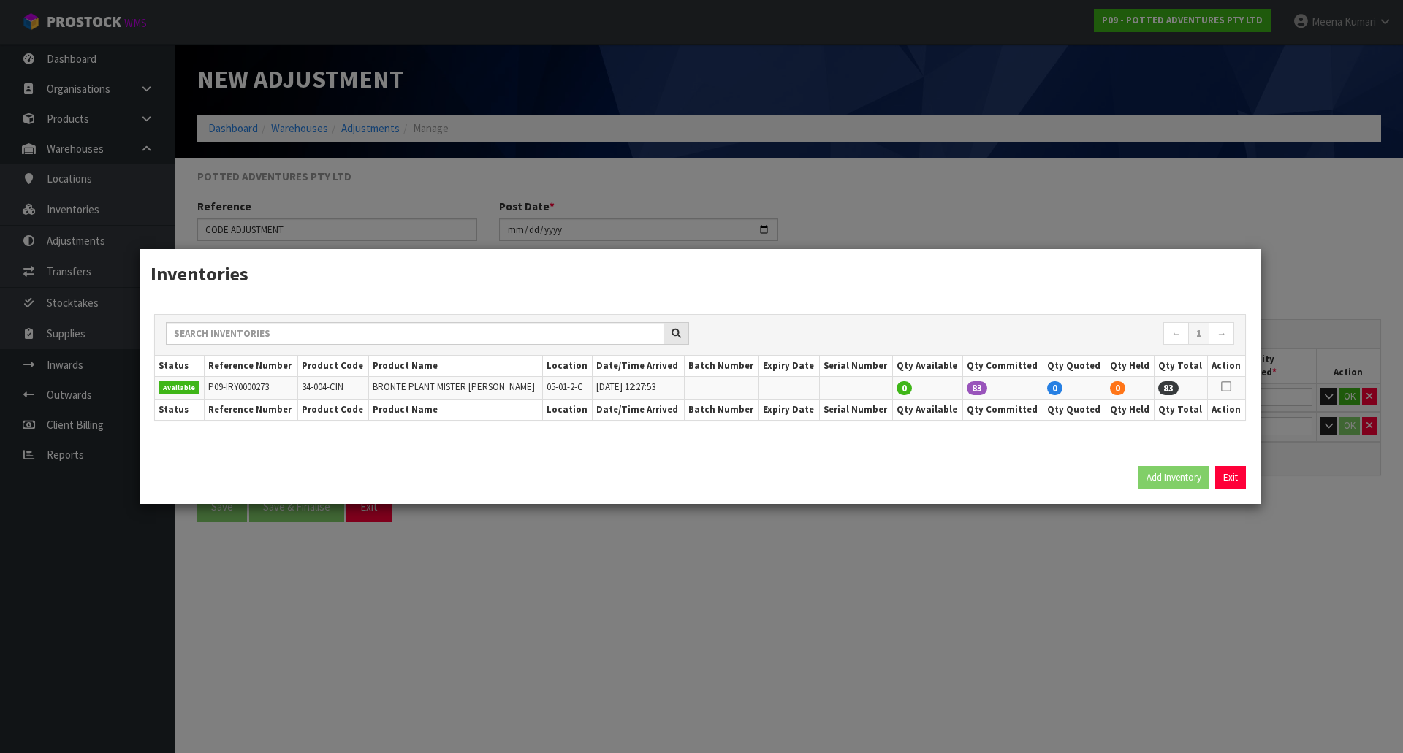
click at [1226, 387] on icon at bounding box center [1226, 387] width 10 height 1
click at [1166, 474] on button "Add Inventory" at bounding box center [1174, 477] width 71 height 23
type input "P09-IRY0000273"
type input "2024-12-04T12:27:53"
type input "05-01-2-C"
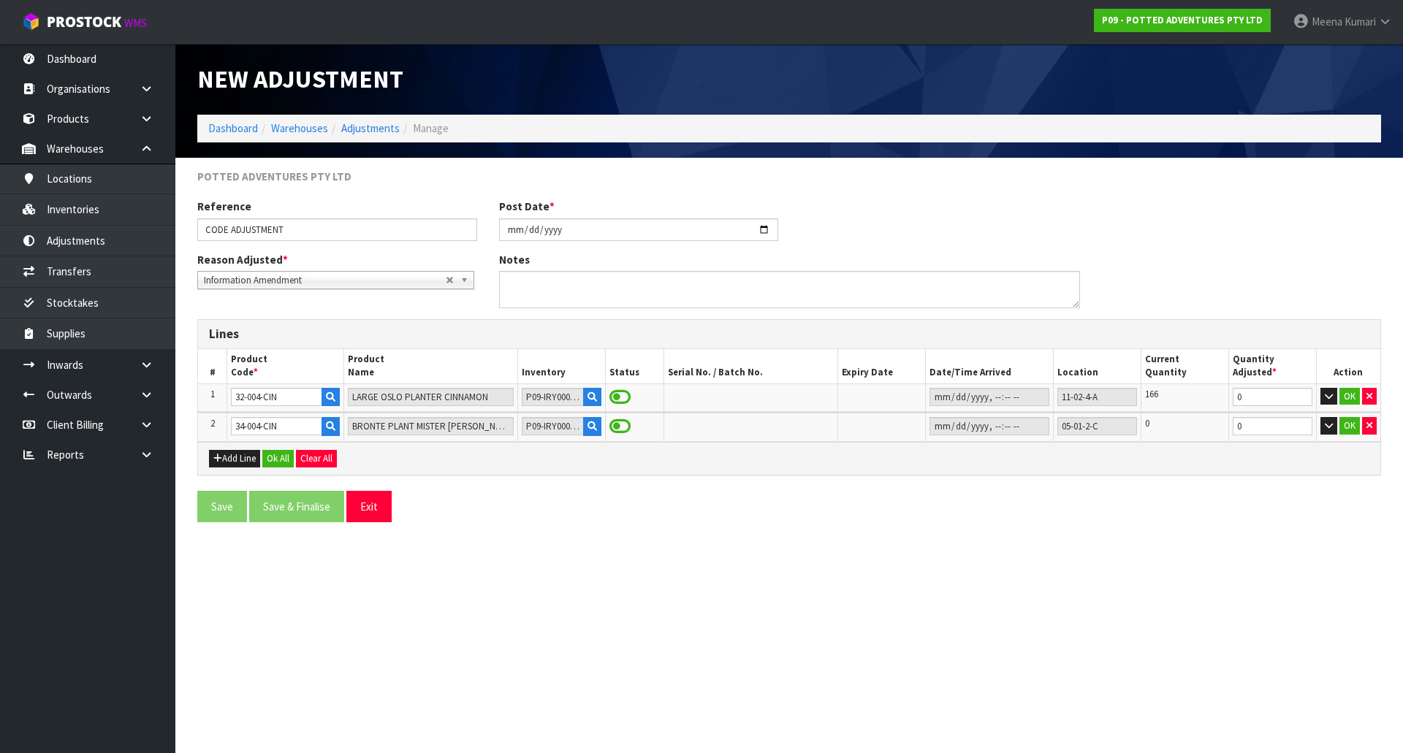
click at [1153, 587] on section "New Adjustment Dashboard Warehouses Adjustments Manage POTTED ADVENTURES PTY LT…" at bounding box center [701, 376] width 1403 height 753
drag, startPoint x: 1250, startPoint y: 402, endPoint x: 1183, endPoint y: 393, distance: 67.8
click at [1183, 393] on tr "1 32-004-CIN LARGE OSLO PLANTER CINNAMON P09-IRY0000229 11-02-4-A 166 0 OK" at bounding box center [789, 398] width 1182 height 28
type input "-120"
drag, startPoint x: 1266, startPoint y: 425, endPoint x: 1194, endPoint y: 433, distance: 72.2
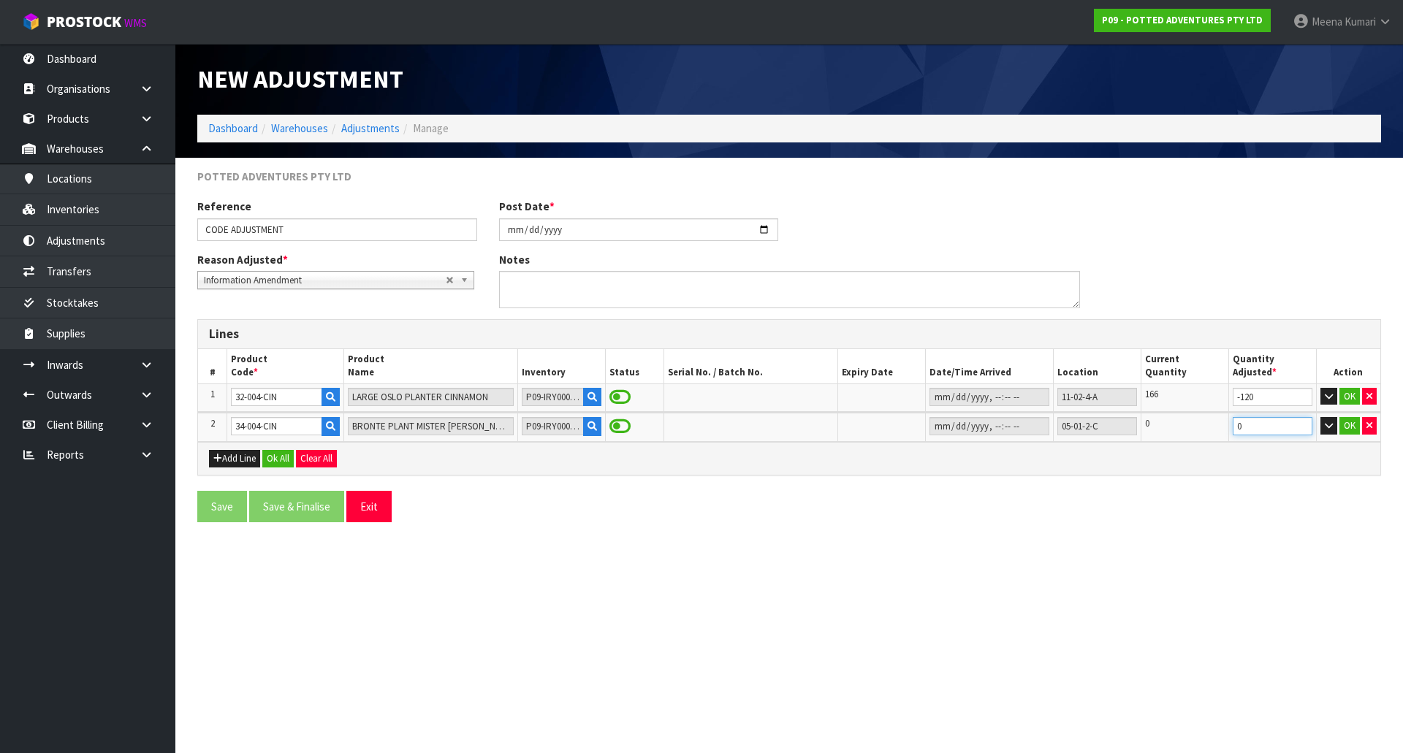
click at [1194, 433] on tr "2 34-004-CIN BRONTE PLANT MISTER CINNAMON P09-IRY0000273 05-01-2-C 0 0 OK" at bounding box center [789, 427] width 1182 height 29
type input "120"
click at [276, 462] on button "Ok All" at bounding box center [277, 459] width 31 height 18
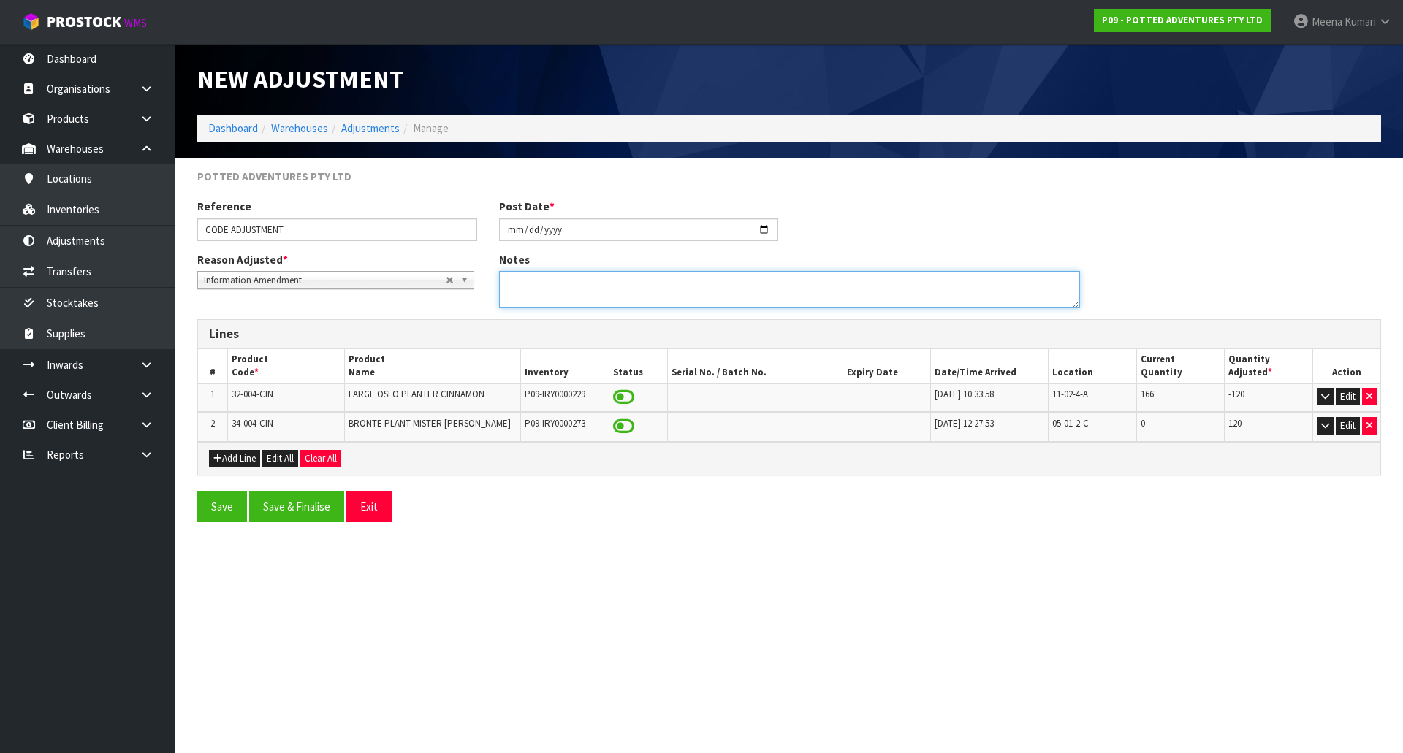
click at [659, 281] on textarea at bounding box center [789, 289] width 581 height 37
type textarea "B"
type textarea "ADJUSTMENT DONE UNDER WRONG CODE"
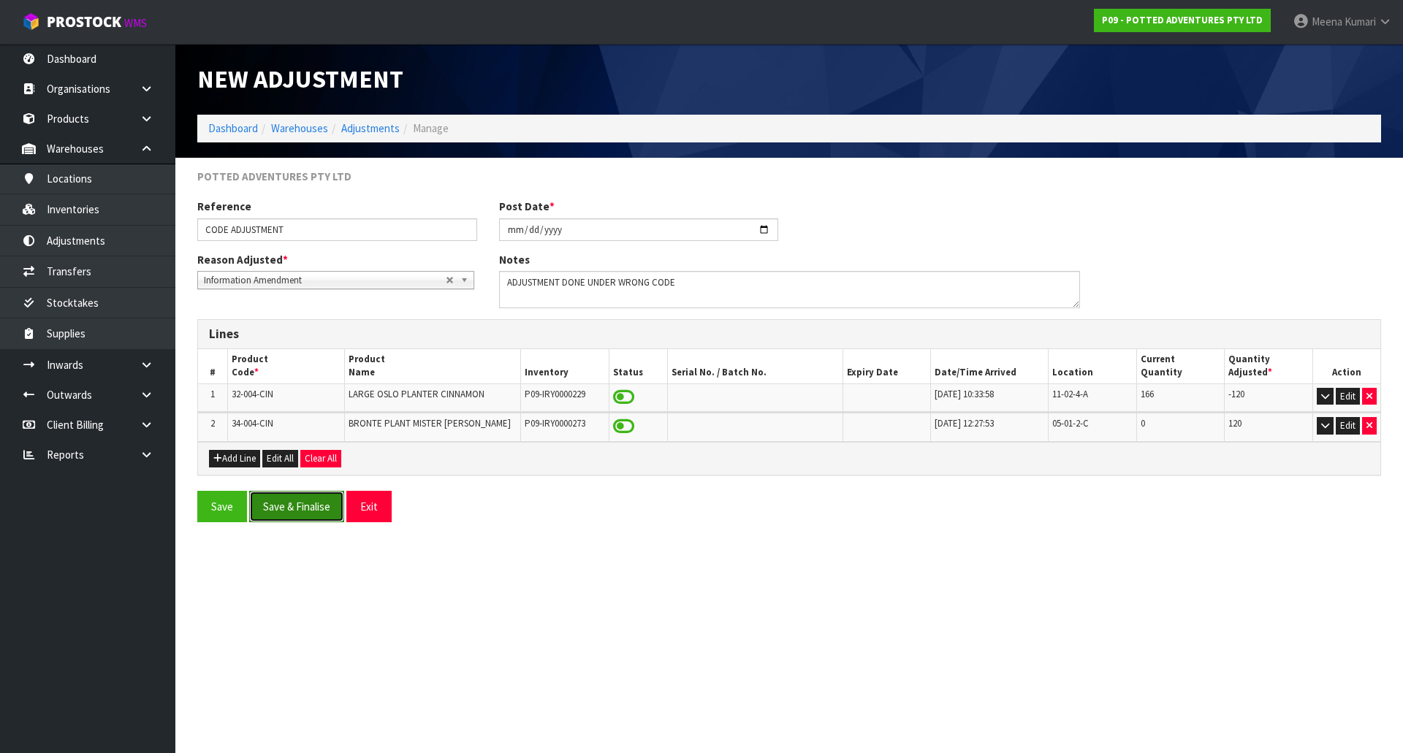
click at [299, 504] on button "Save & Finalise" at bounding box center [296, 506] width 95 height 31
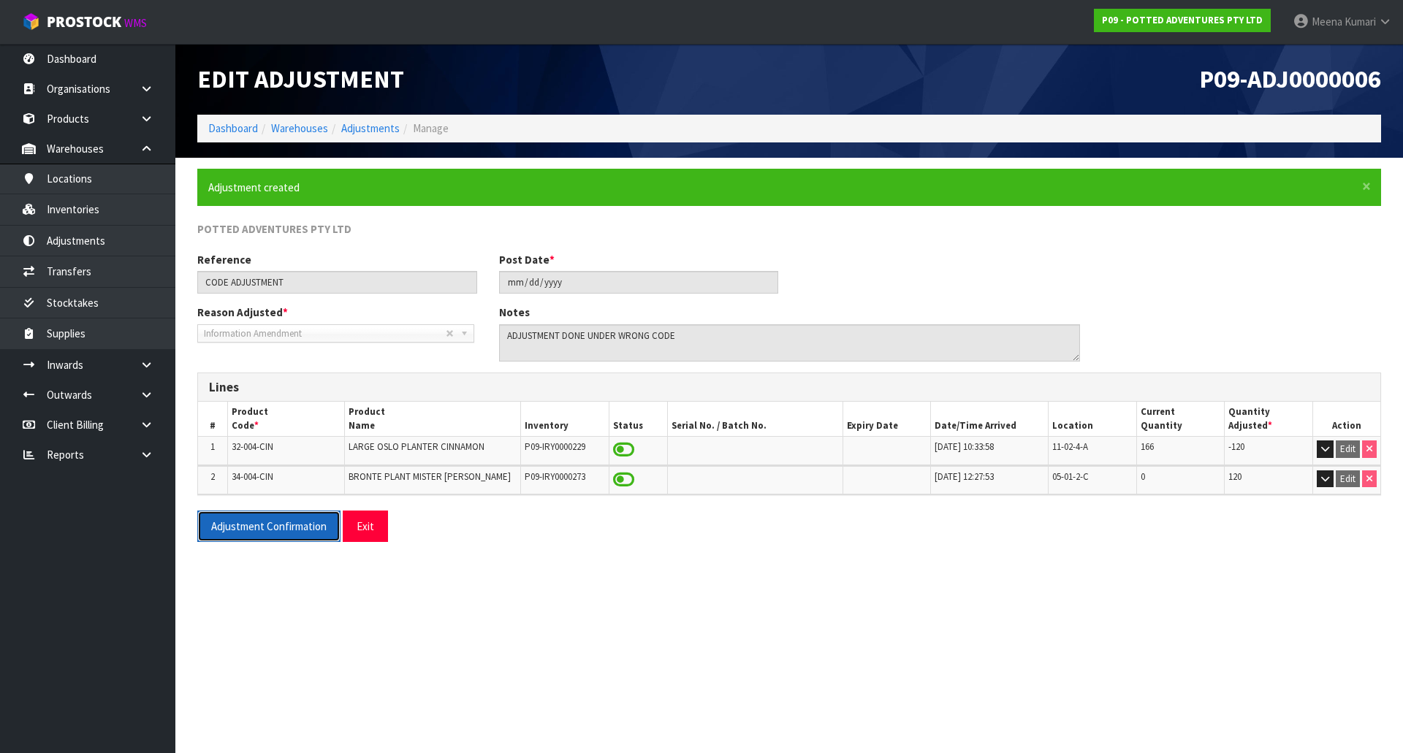
click at [249, 524] on button "Adjustment Confirmation" at bounding box center [268, 526] width 143 height 31
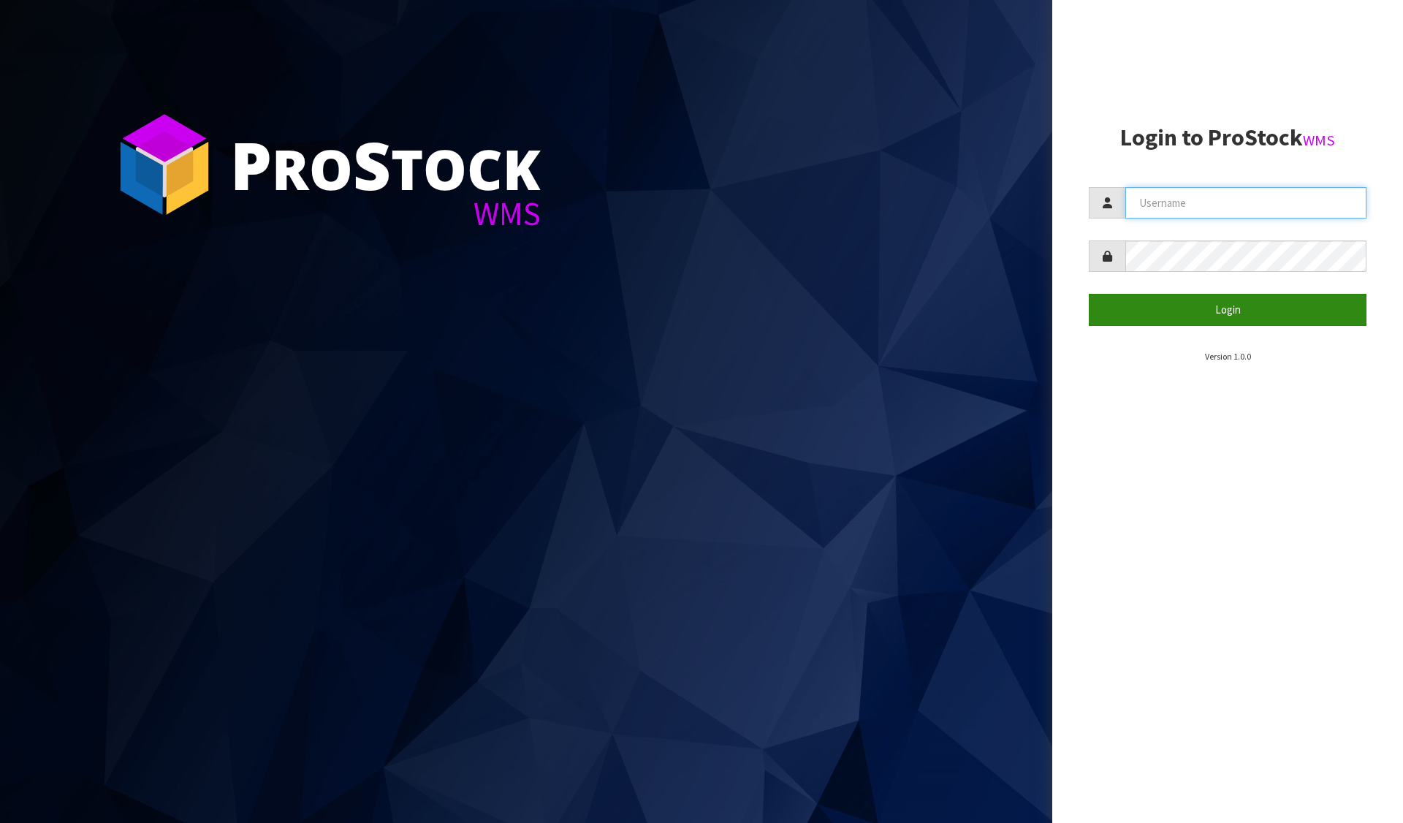
type input "[PERSON_NAME][EMAIL_ADDRESS][DOMAIN_NAME]"
click at [1250, 314] on button "Login" at bounding box center [1228, 309] width 278 height 31
